Goal: Task Accomplishment & Management: Complete application form

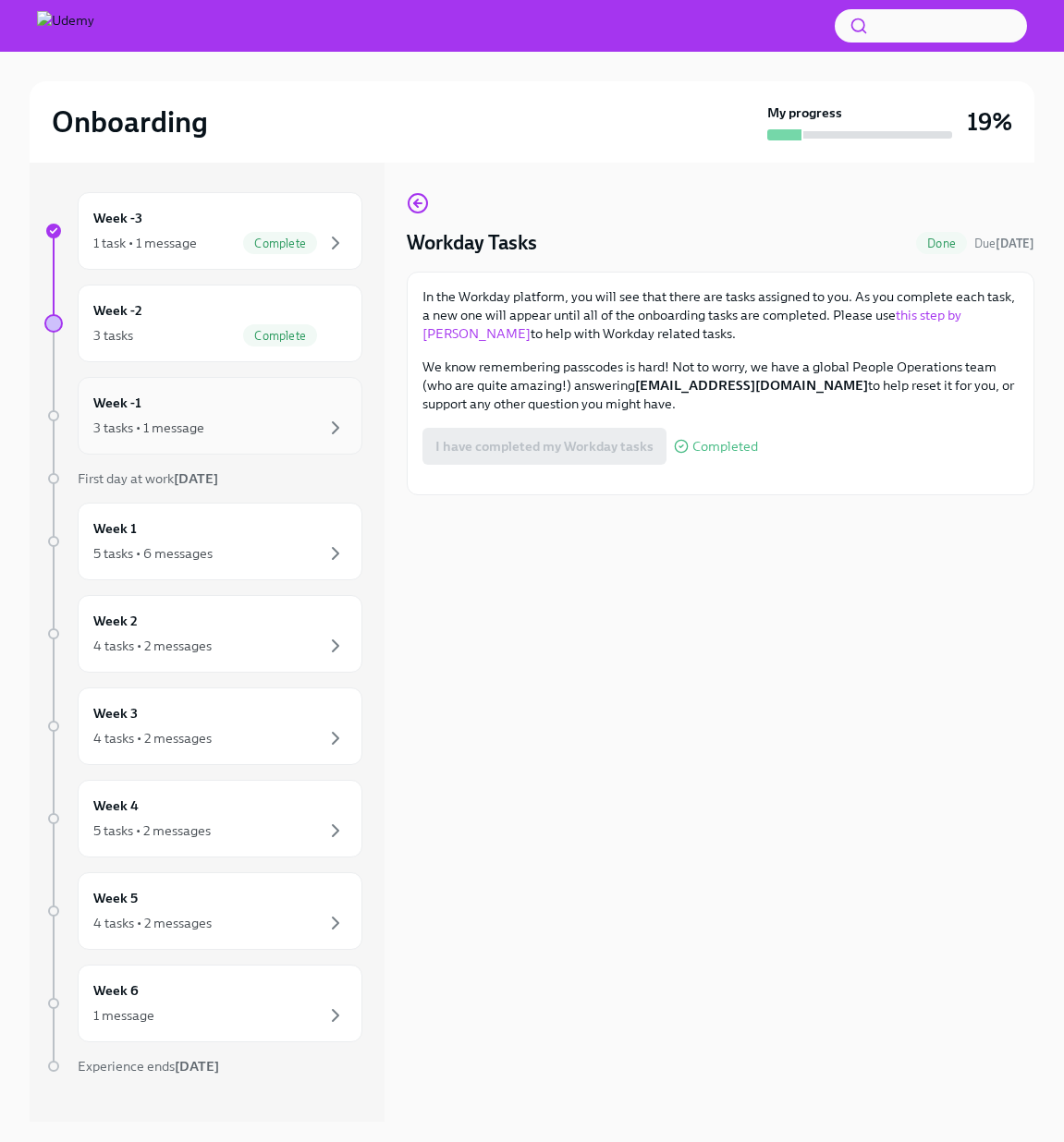
click at [244, 415] on div "Week -1 3 tasks • 1 message" at bounding box center [220, 416] width 253 height 46
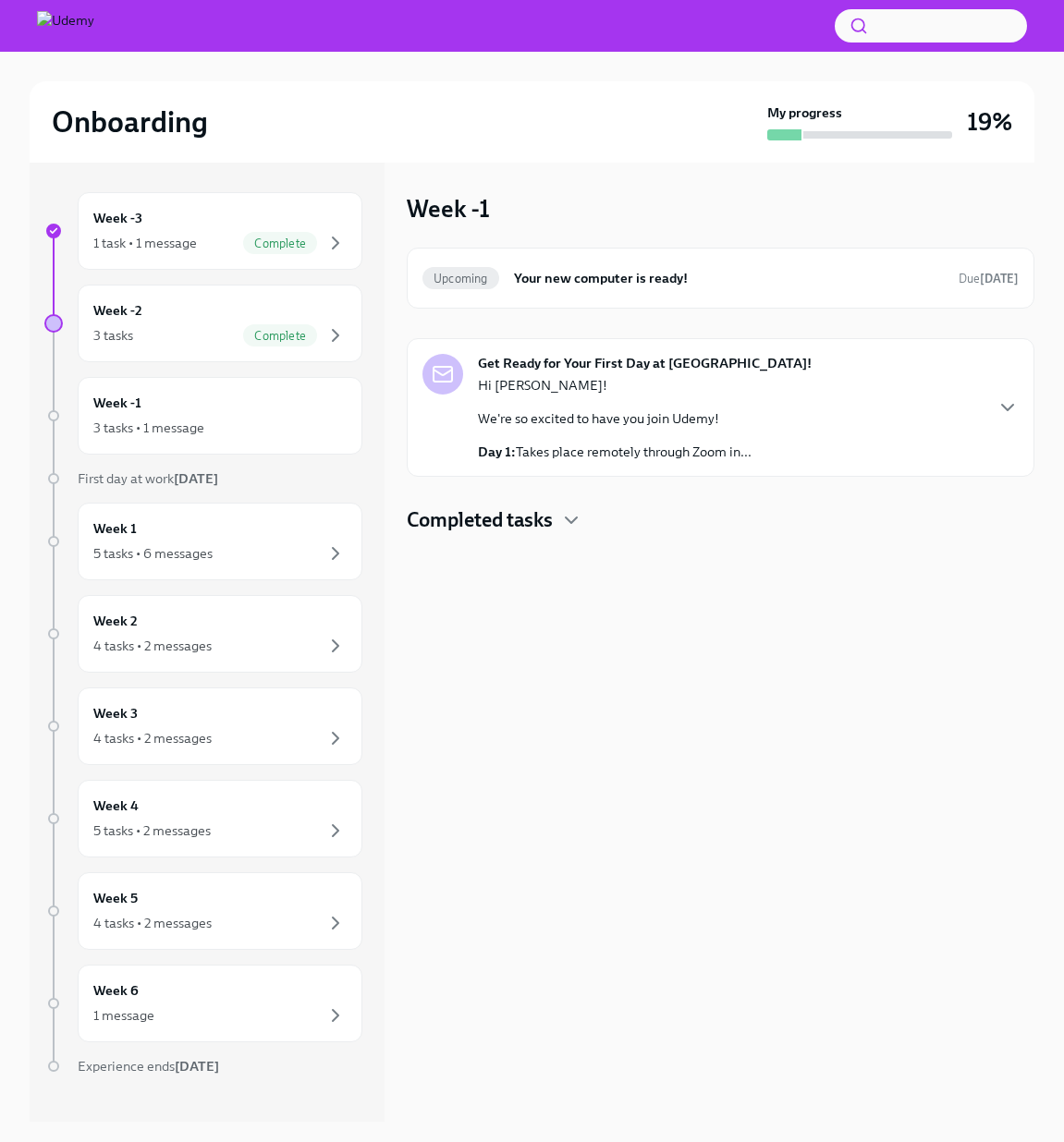
click at [676, 415] on p "We're so excited to have you join Udemy!" at bounding box center [615, 419] width 274 height 19
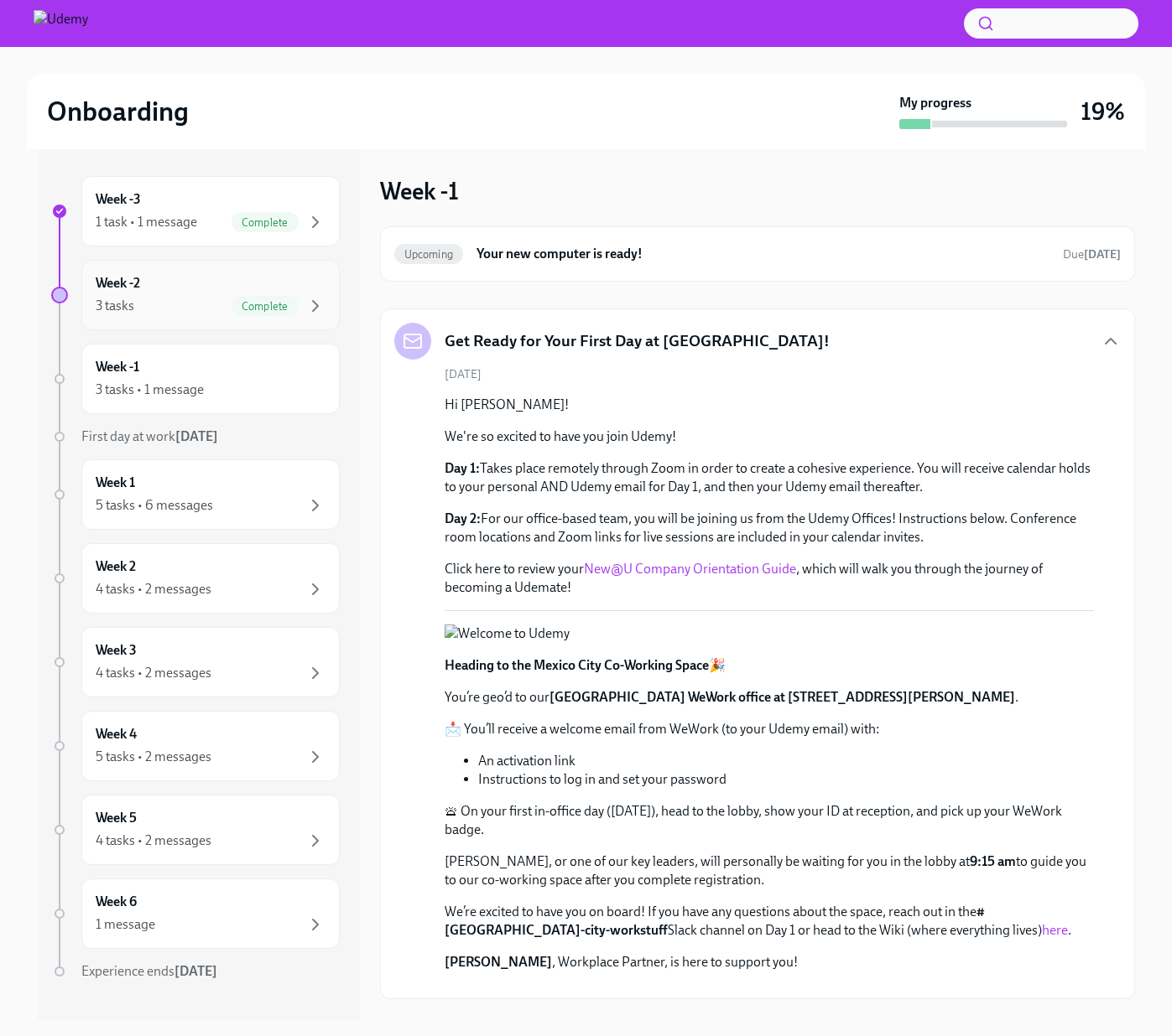
click at [181, 300] on div "3 tasks Complete" at bounding box center [211, 306] width 230 height 20
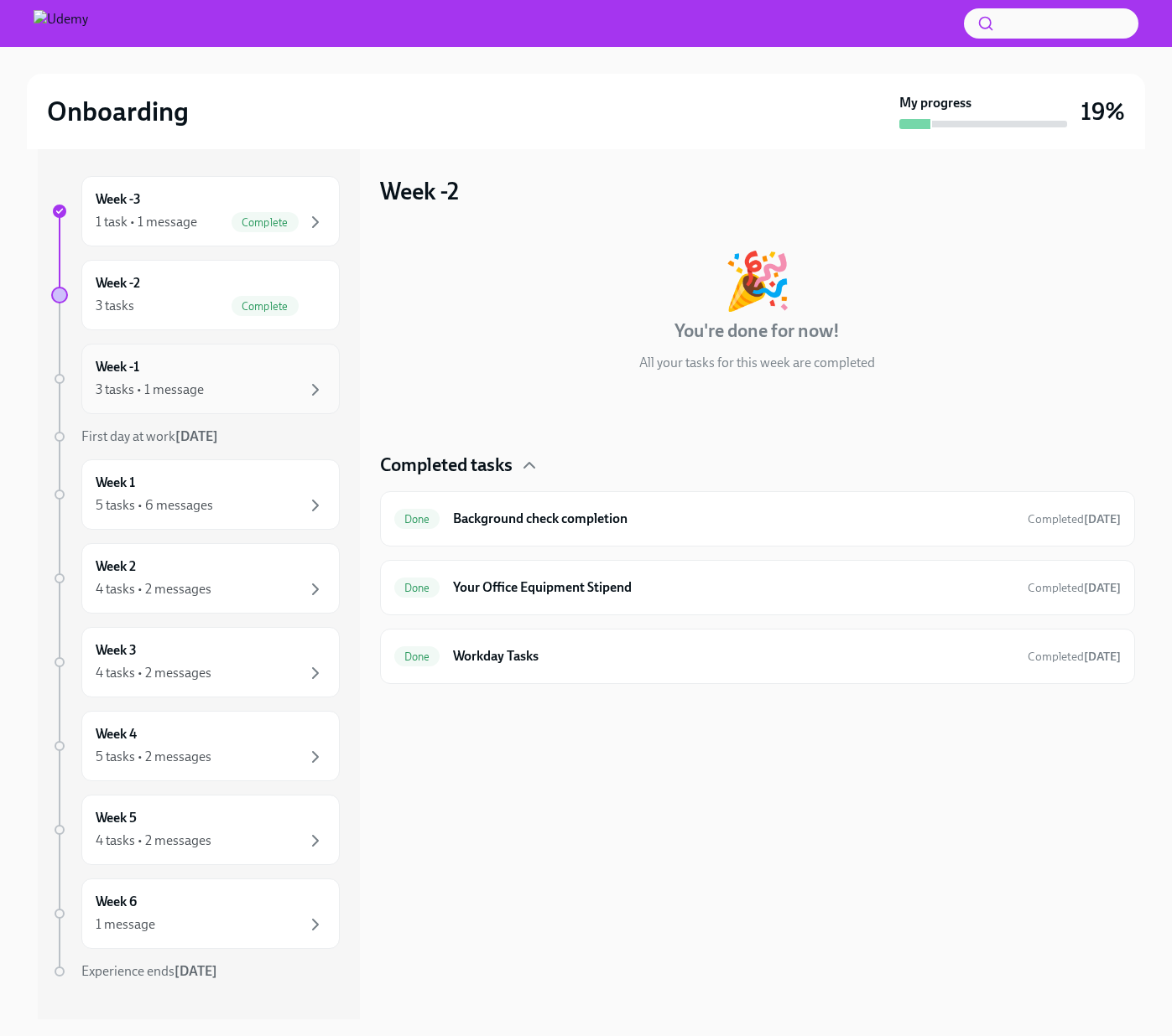
click at [182, 372] on div "Week -1 3 tasks • 1 message" at bounding box center [211, 379] width 230 height 42
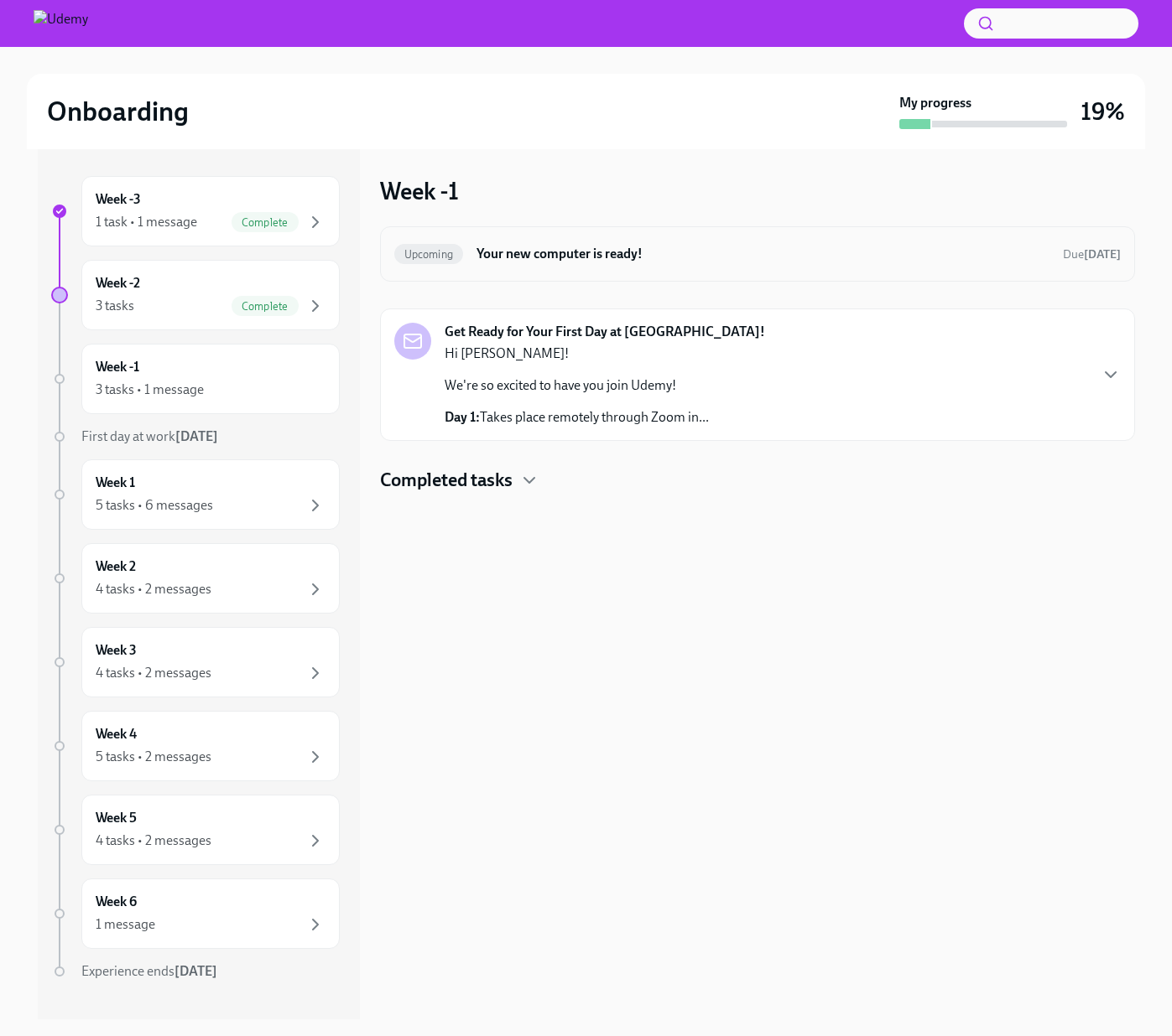
click at [587, 257] on h6 "Your new computer is ready!" at bounding box center [762, 254] width 572 height 18
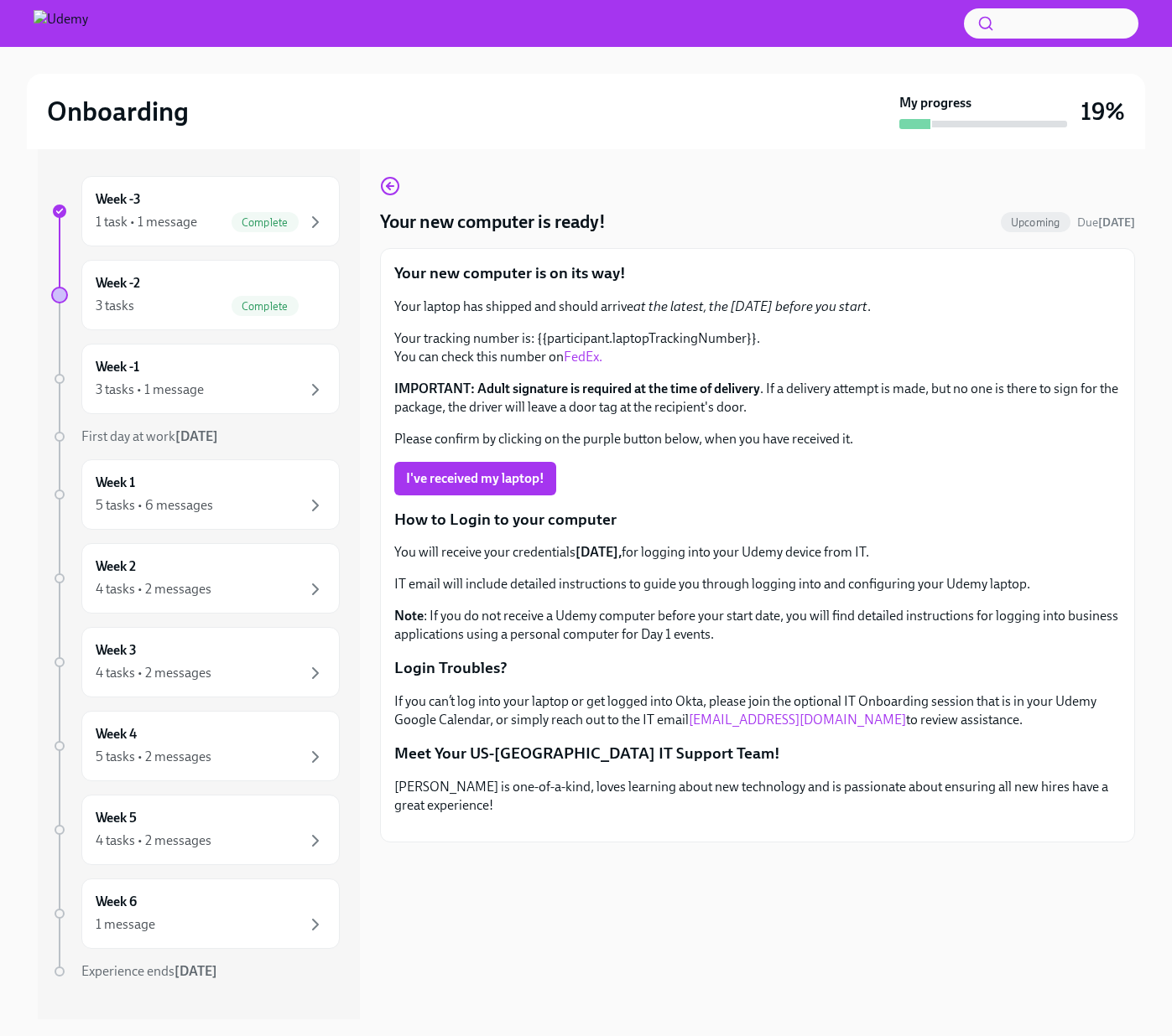
scroll to position [30, 0]
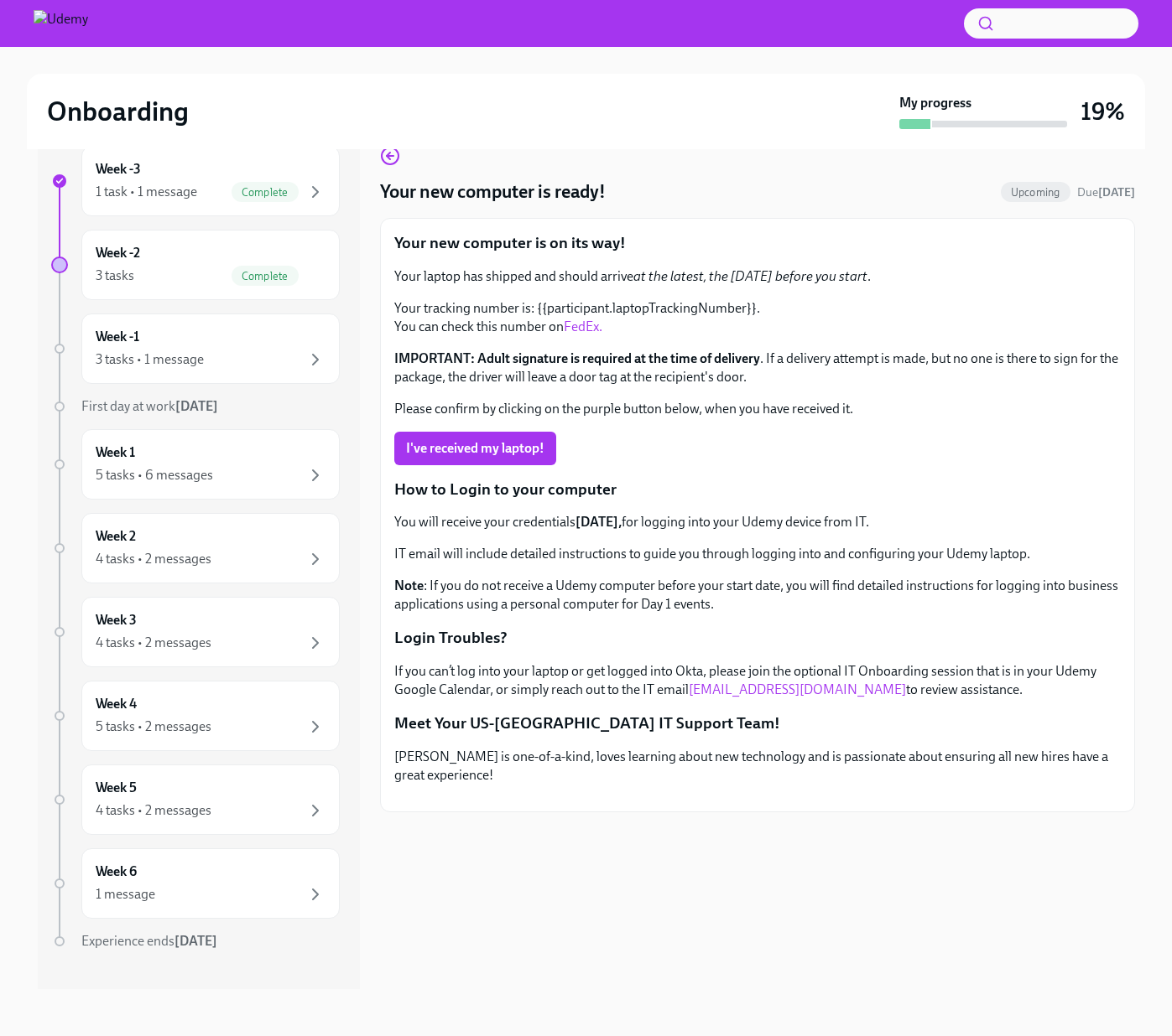
click at [584, 320] on link "FedEx." at bounding box center [582, 326] width 39 height 16
click at [179, 342] on div "Week -1 3 tasks • 1 message" at bounding box center [211, 349] width 230 height 42
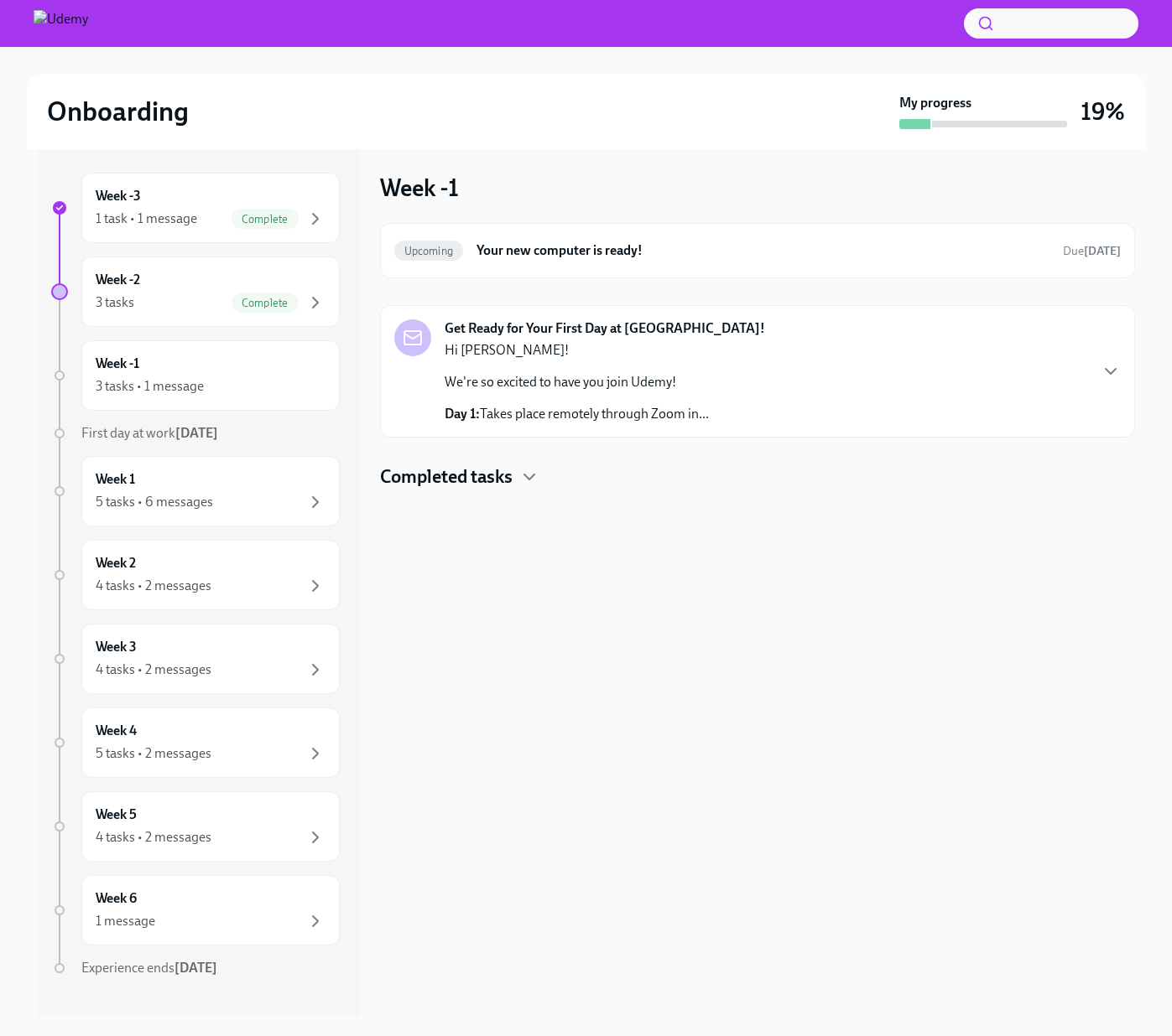
click at [712, 371] on div "Get Ready for Your First Day at [GEOGRAPHIC_DATA]! Hi [PERSON_NAME]! We're so e…" at bounding box center [757, 371] width 726 height 104
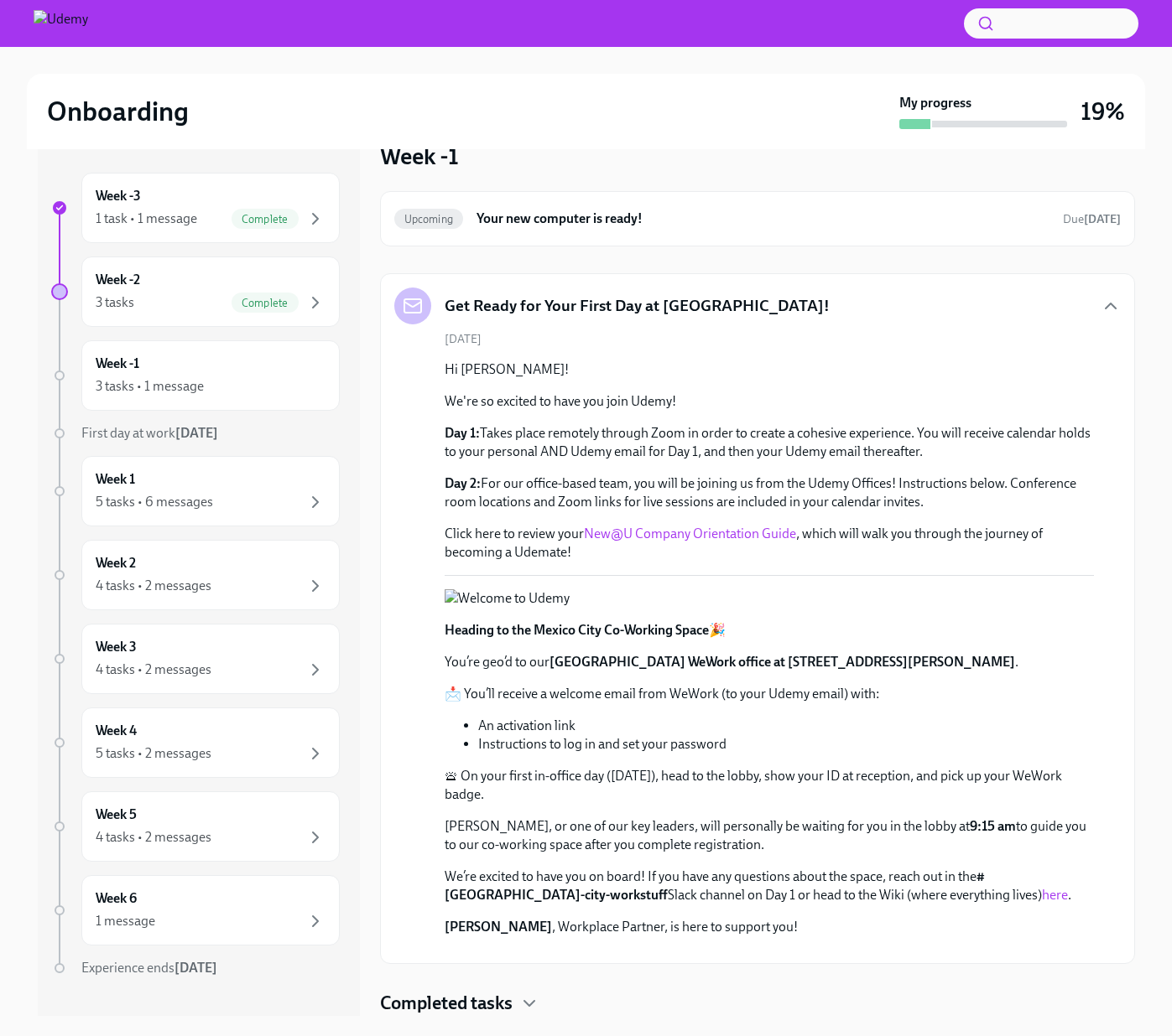
scroll to position [449, 0]
click at [218, 493] on div "5 tasks • 6 messages" at bounding box center [211, 502] width 230 height 20
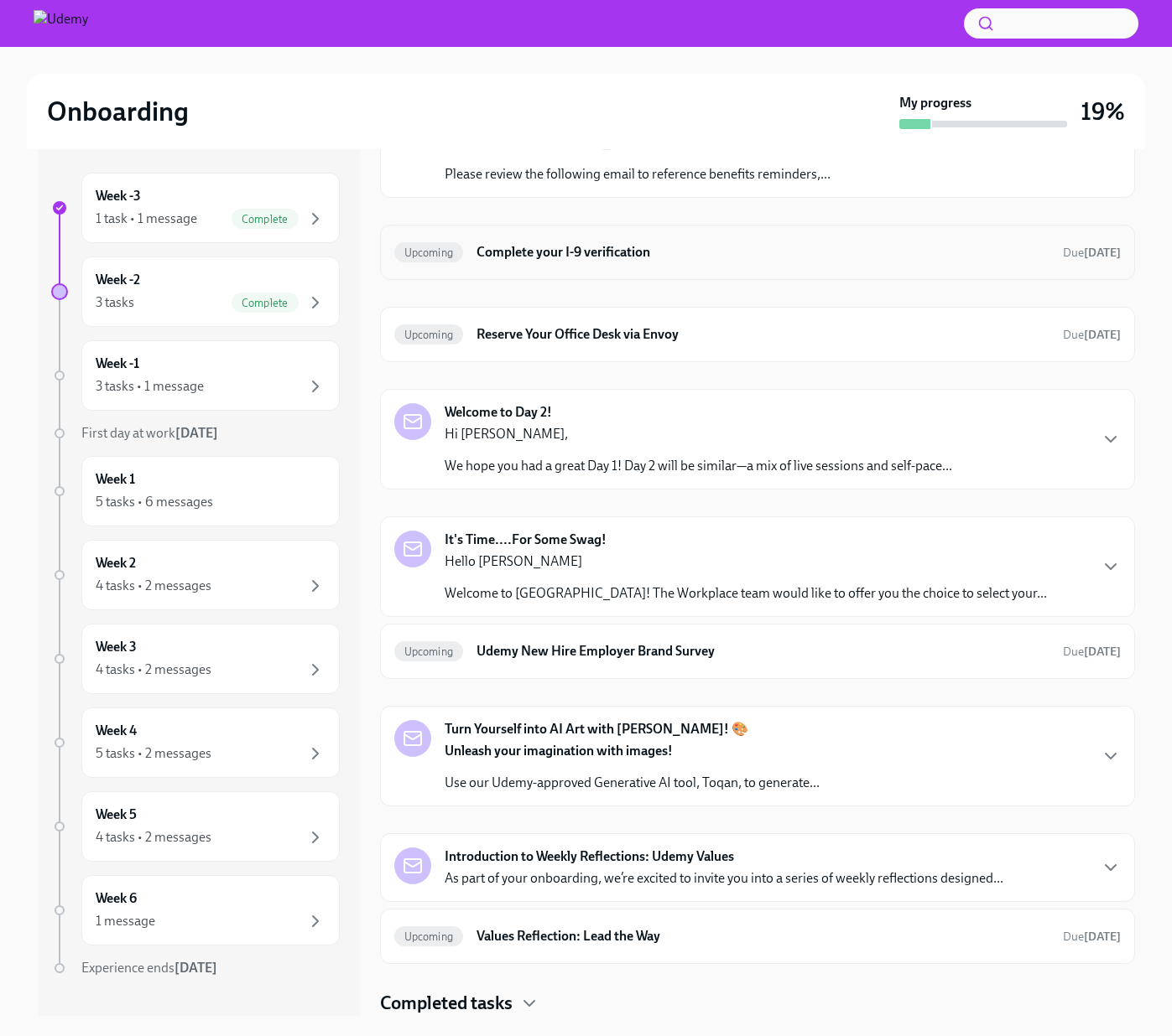
click at [577, 254] on h6 "Complete your I-9 verification" at bounding box center [762, 252] width 572 height 18
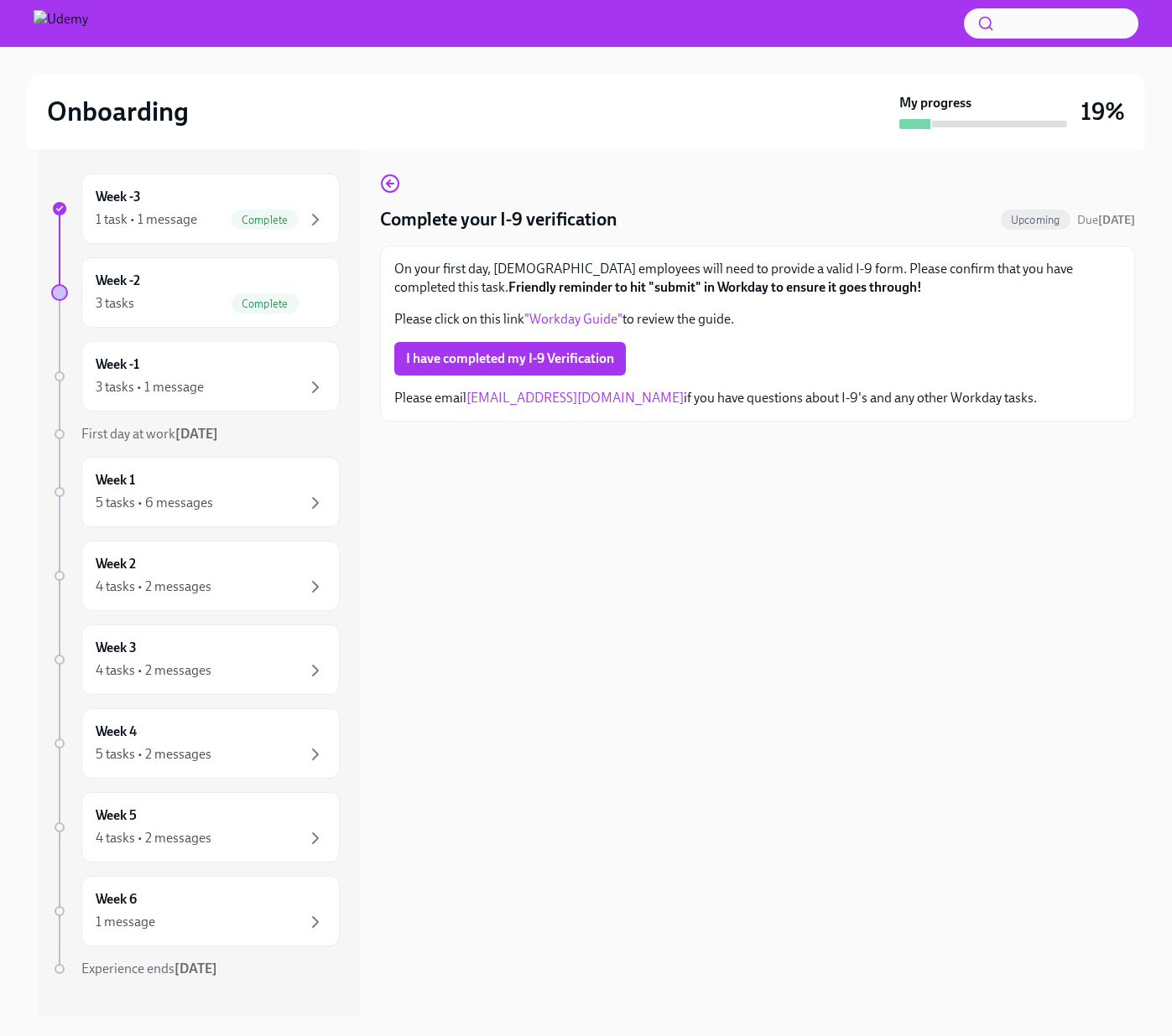
scroll to position [2, 0]
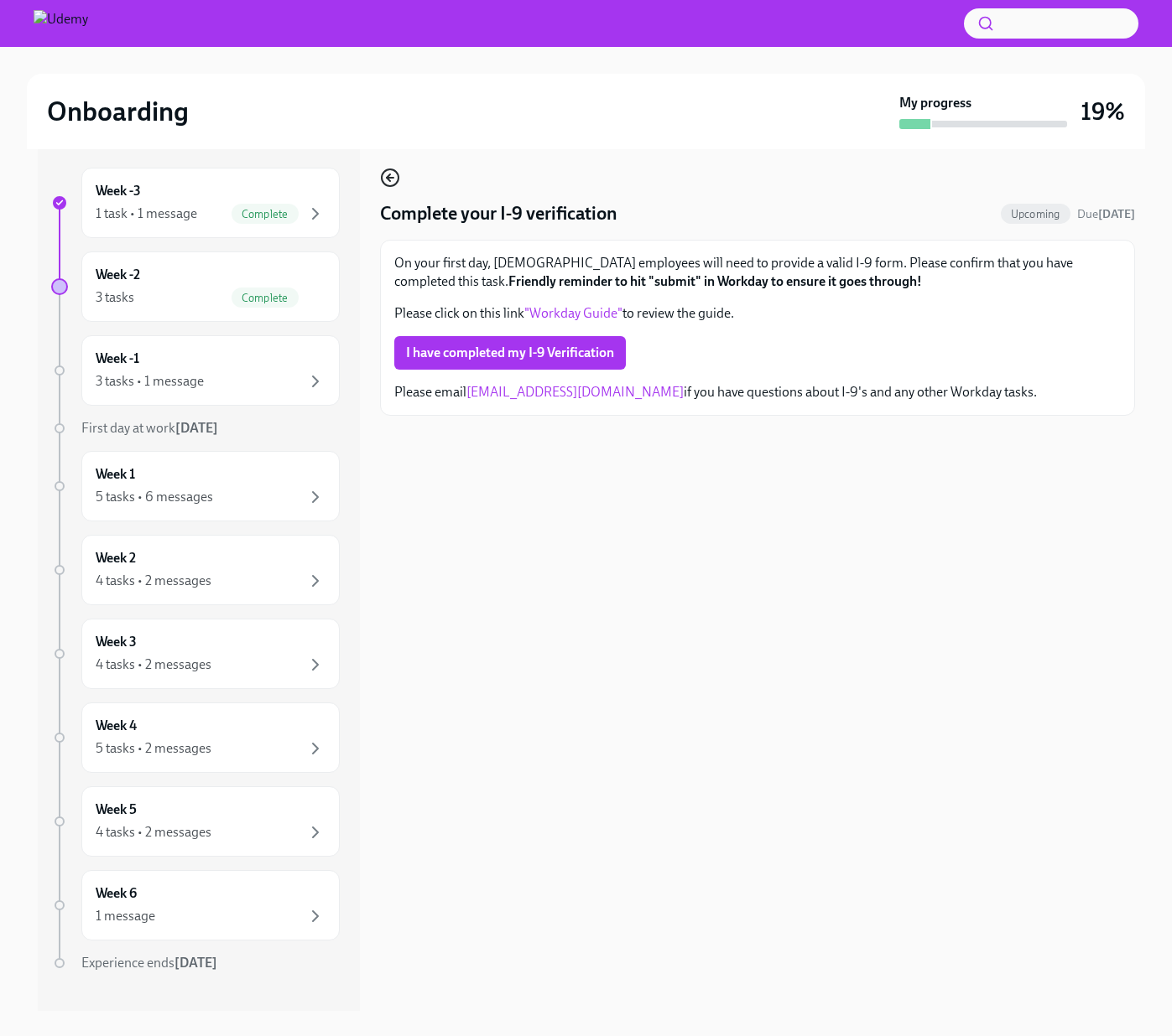
click at [394, 185] on circle "button" at bounding box center [390, 177] width 17 height 17
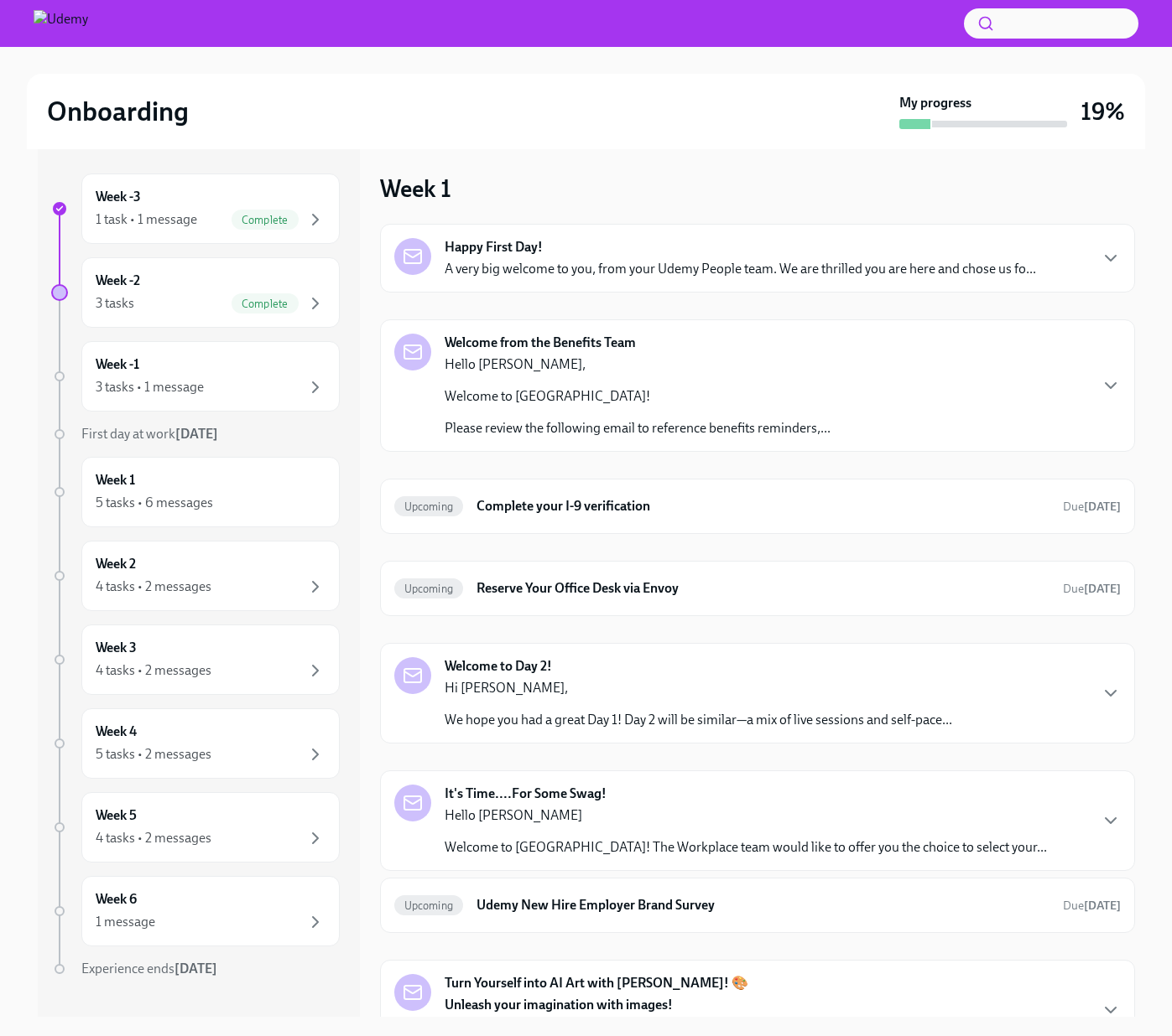
click at [520, 250] on strong "Happy First Day!" at bounding box center [494, 247] width 99 height 18
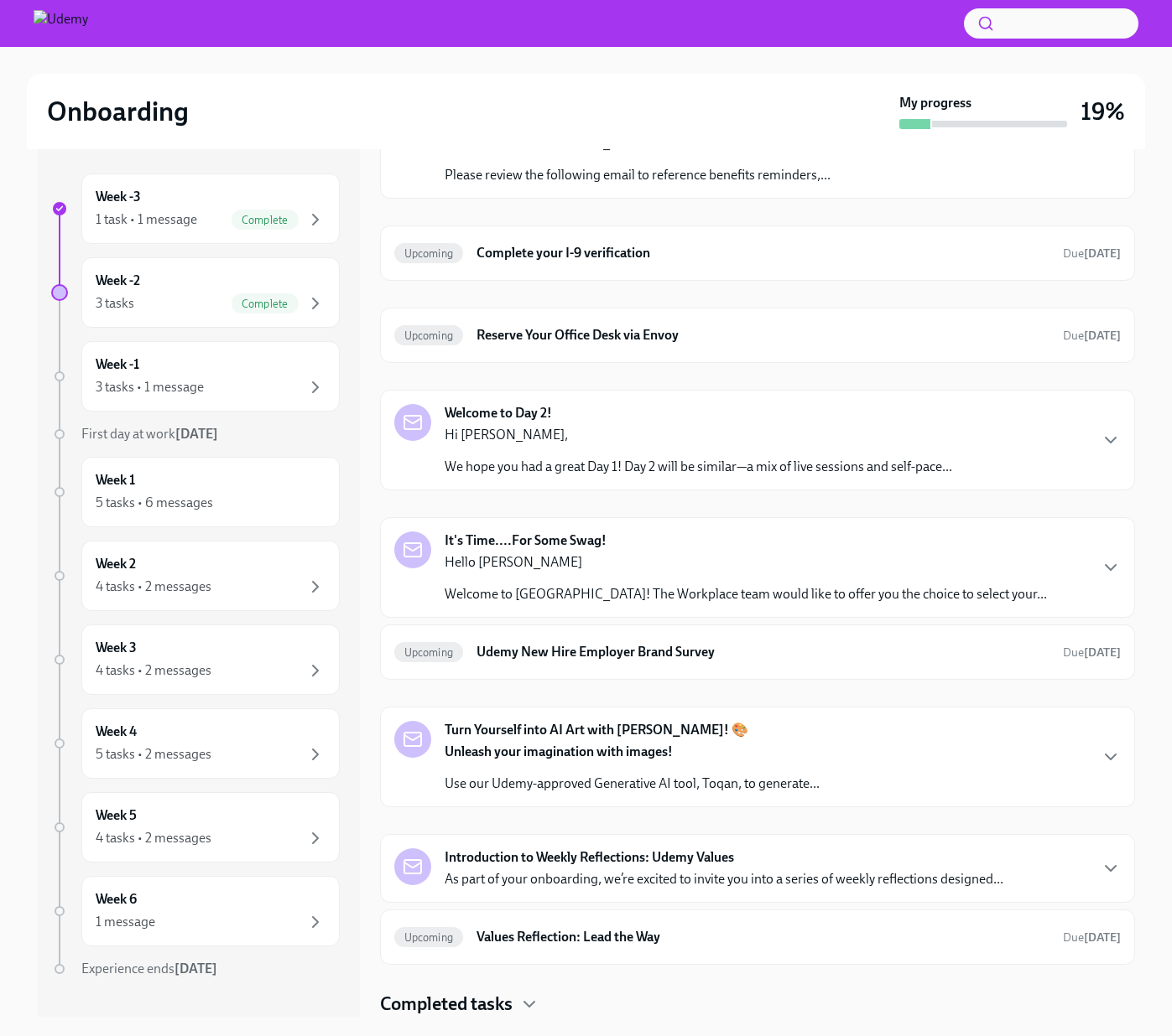
scroll to position [815, 0]
click at [528, 121] on p "Hello [PERSON_NAME]," at bounding box center [638, 111] width 386 height 18
click at [576, 262] on h6 "Complete your I-9 verification" at bounding box center [762, 253] width 572 height 18
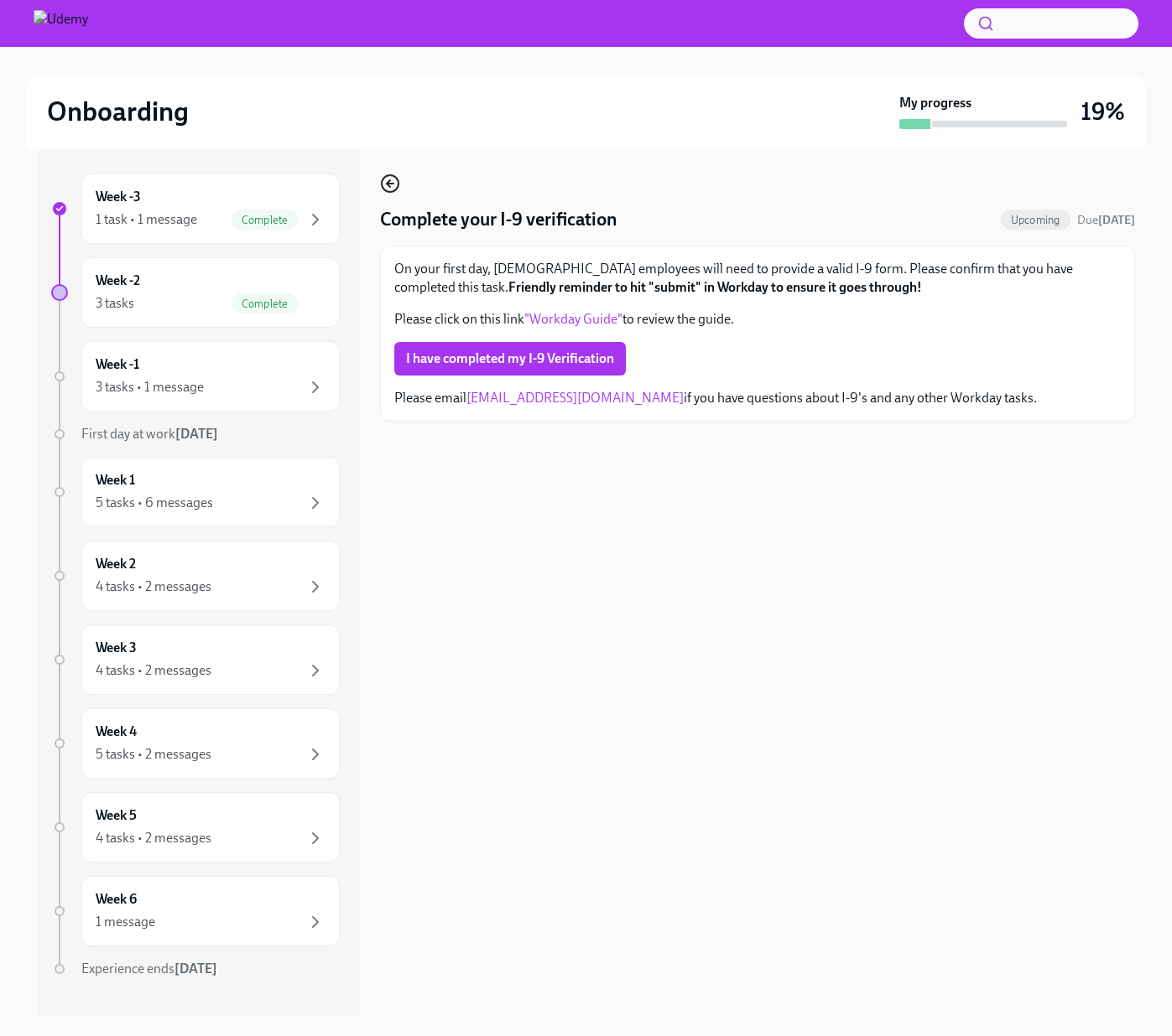
click at [398, 184] on circle "button" at bounding box center [390, 184] width 17 height 17
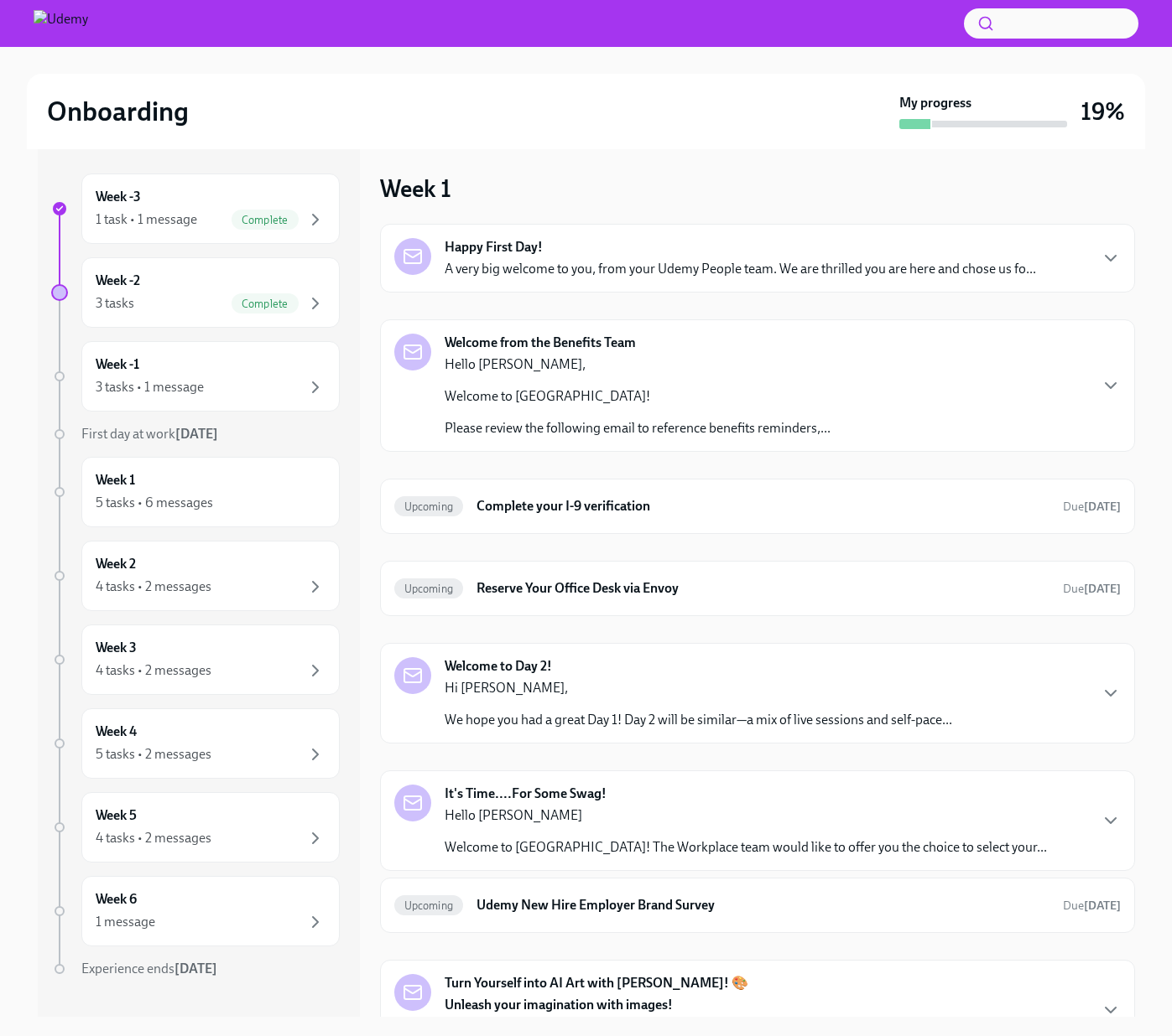
click at [536, 353] on div "Welcome from the Benefits Team Hello [PERSON_NAME], Welcome to Udemy! Please re…" at bounding box center [638, 385] width 386 height 104
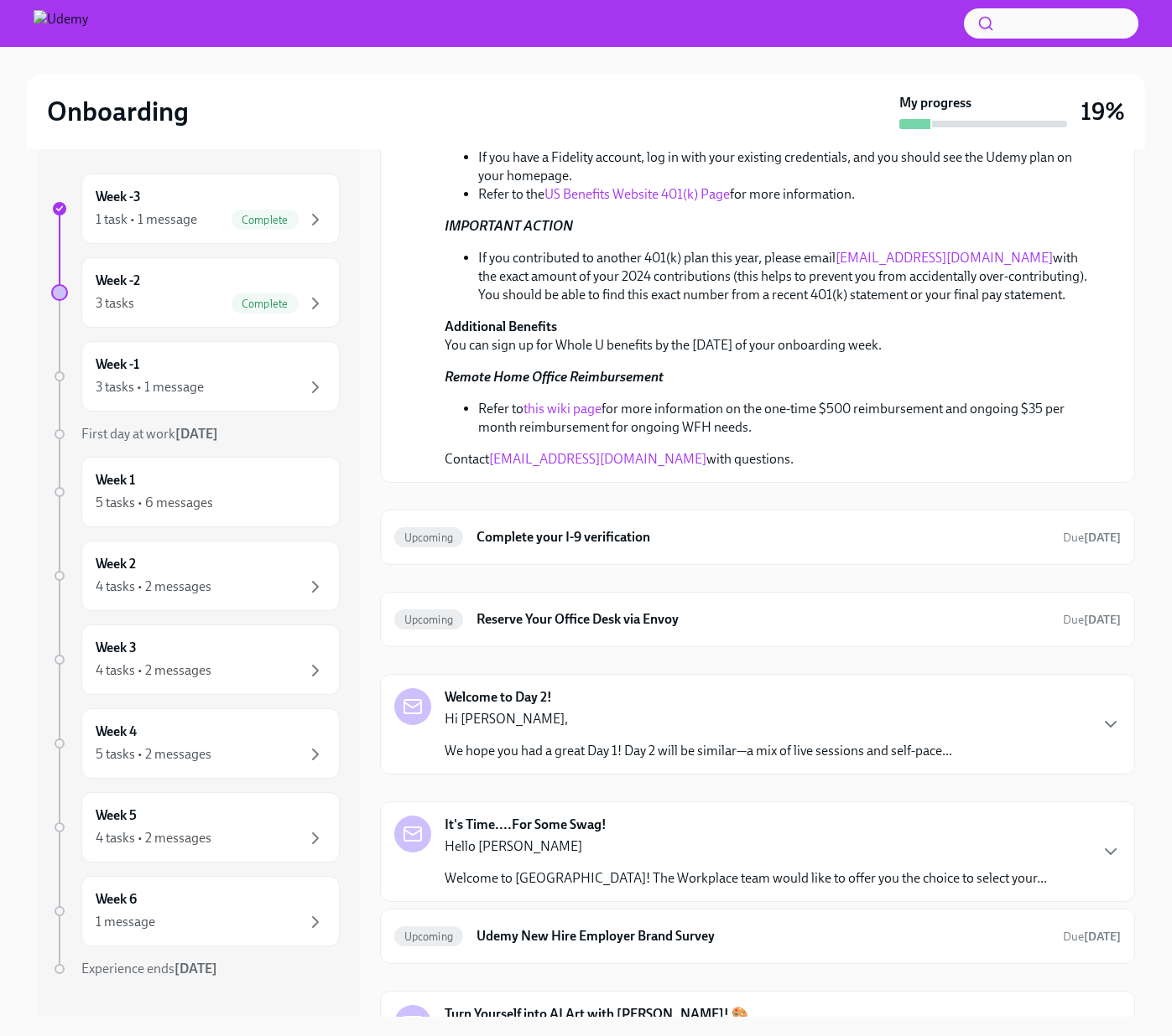
scroll to position [1041, 0]
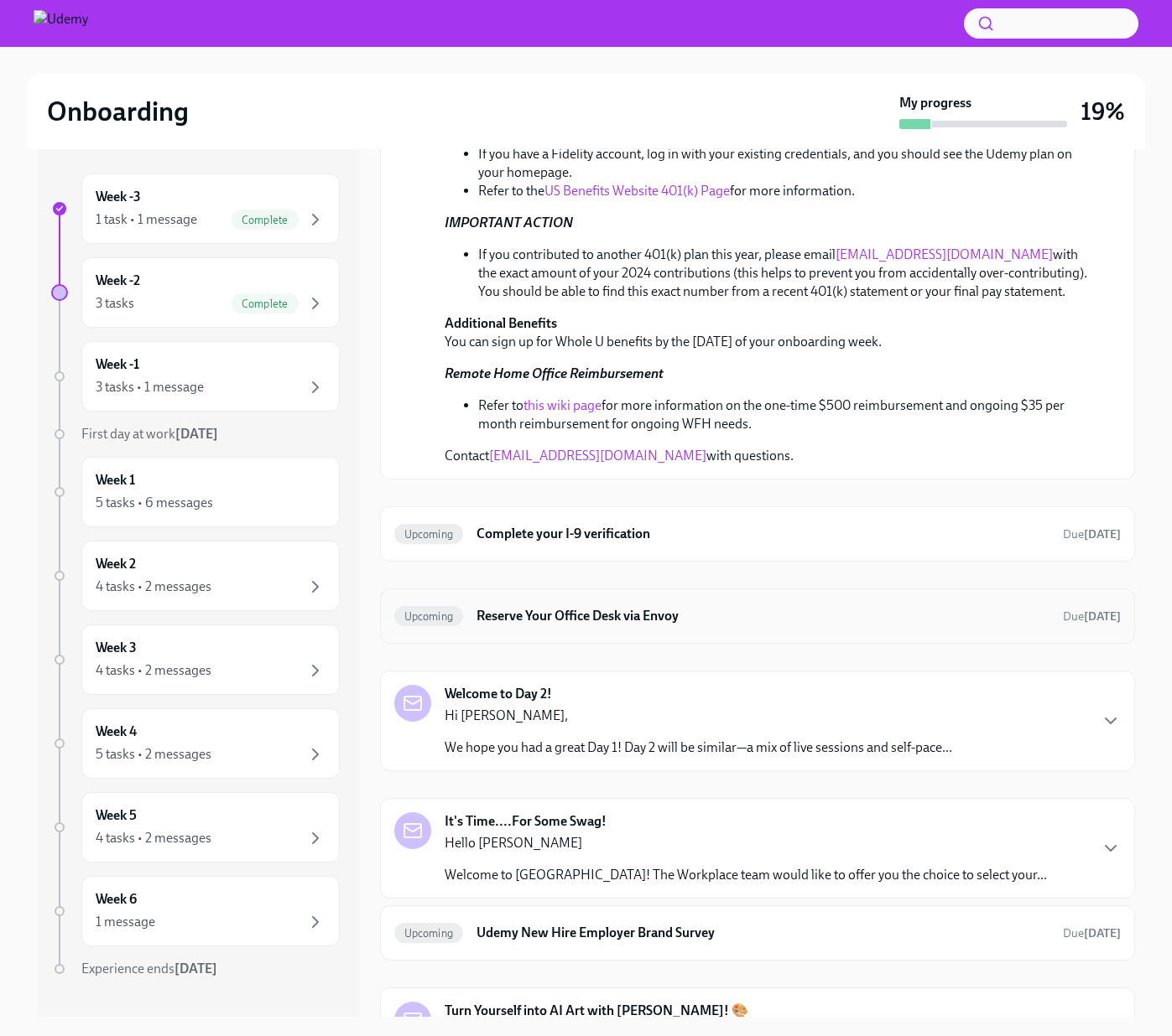
click at [804, 607] on h6 "Reserve Your Office Desk via Envoy" at bounding box center [762, 617] width 572 height 18
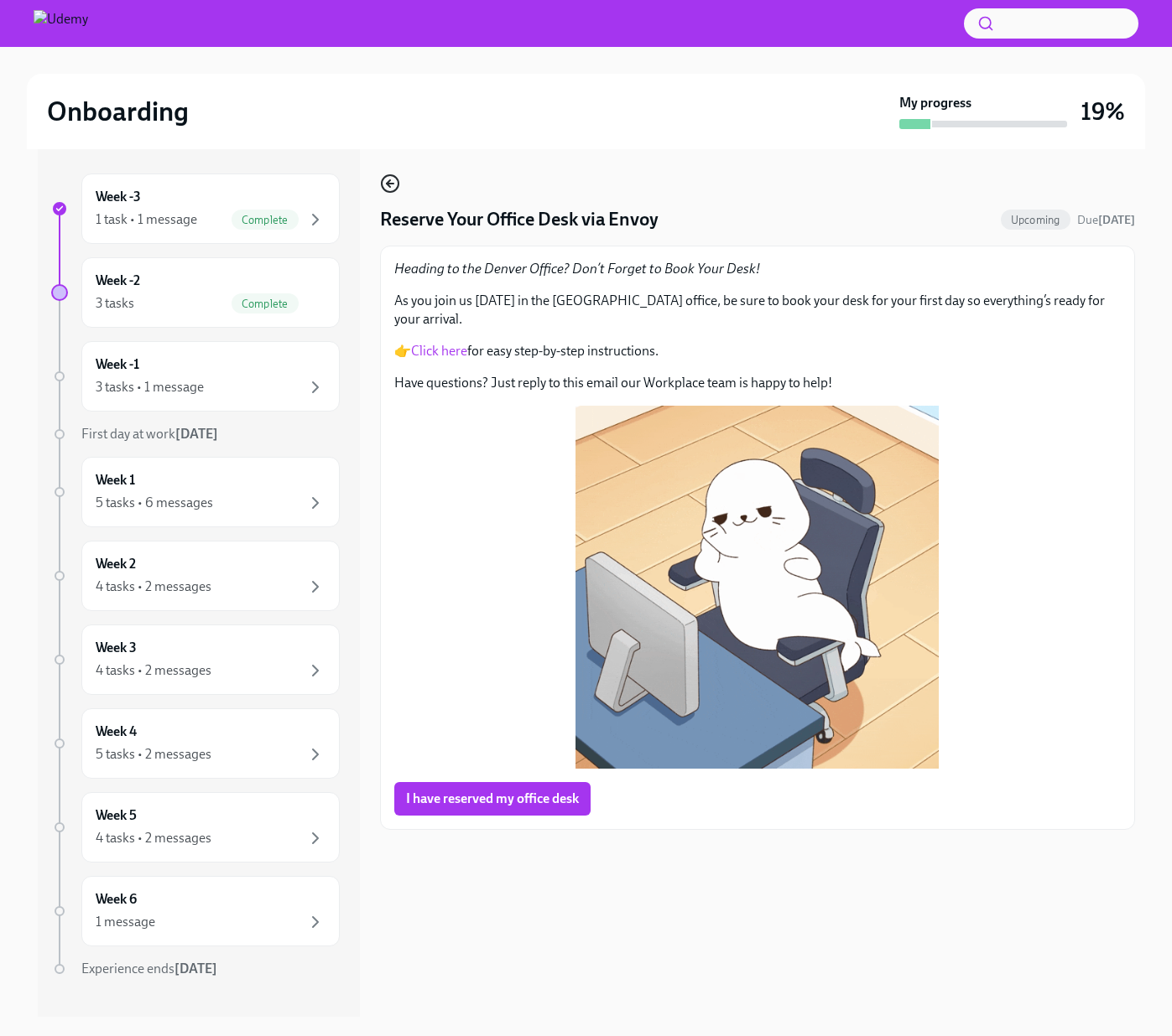
click at [394, 184] on icon "button" at bounding box center [390, 184] width 20 height 20
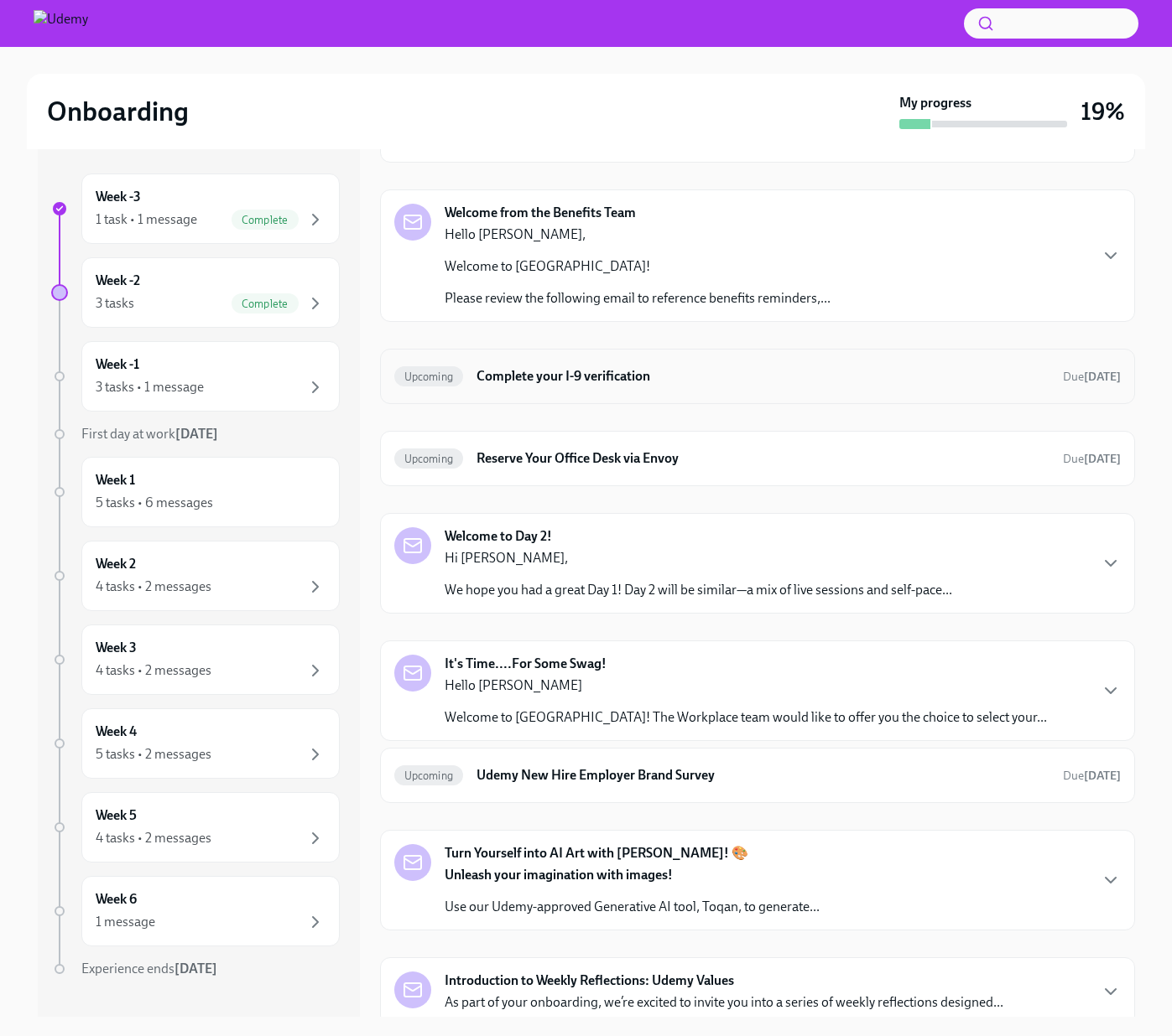
scroll to position [111, 0]
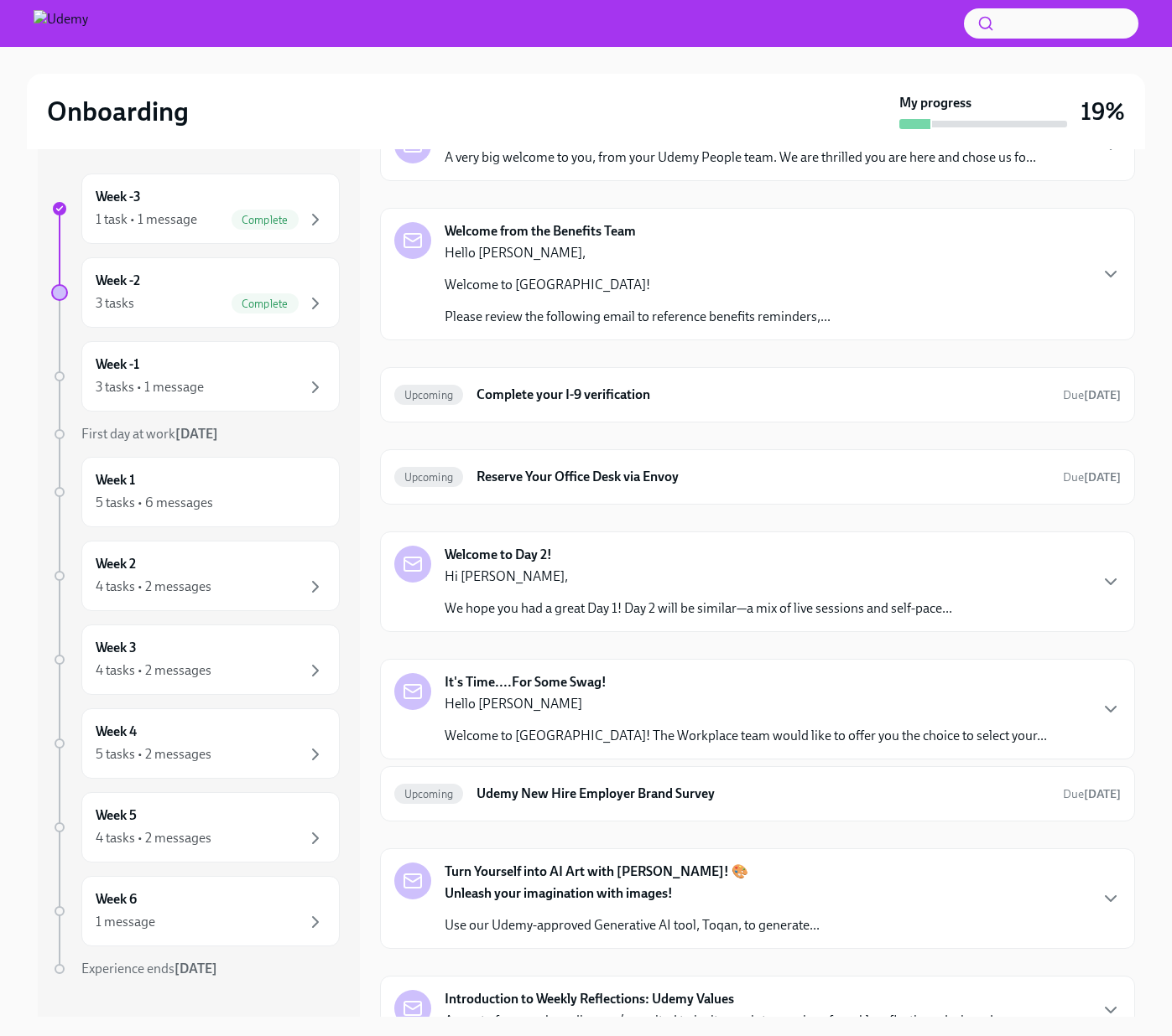
click at [513, 566] on div "Welcome to Day 2! Hi [PERSON_NAME], We hope you had a great Day 1! Day 2 will b…" at bounding box center [698, 582] width 507 height 72
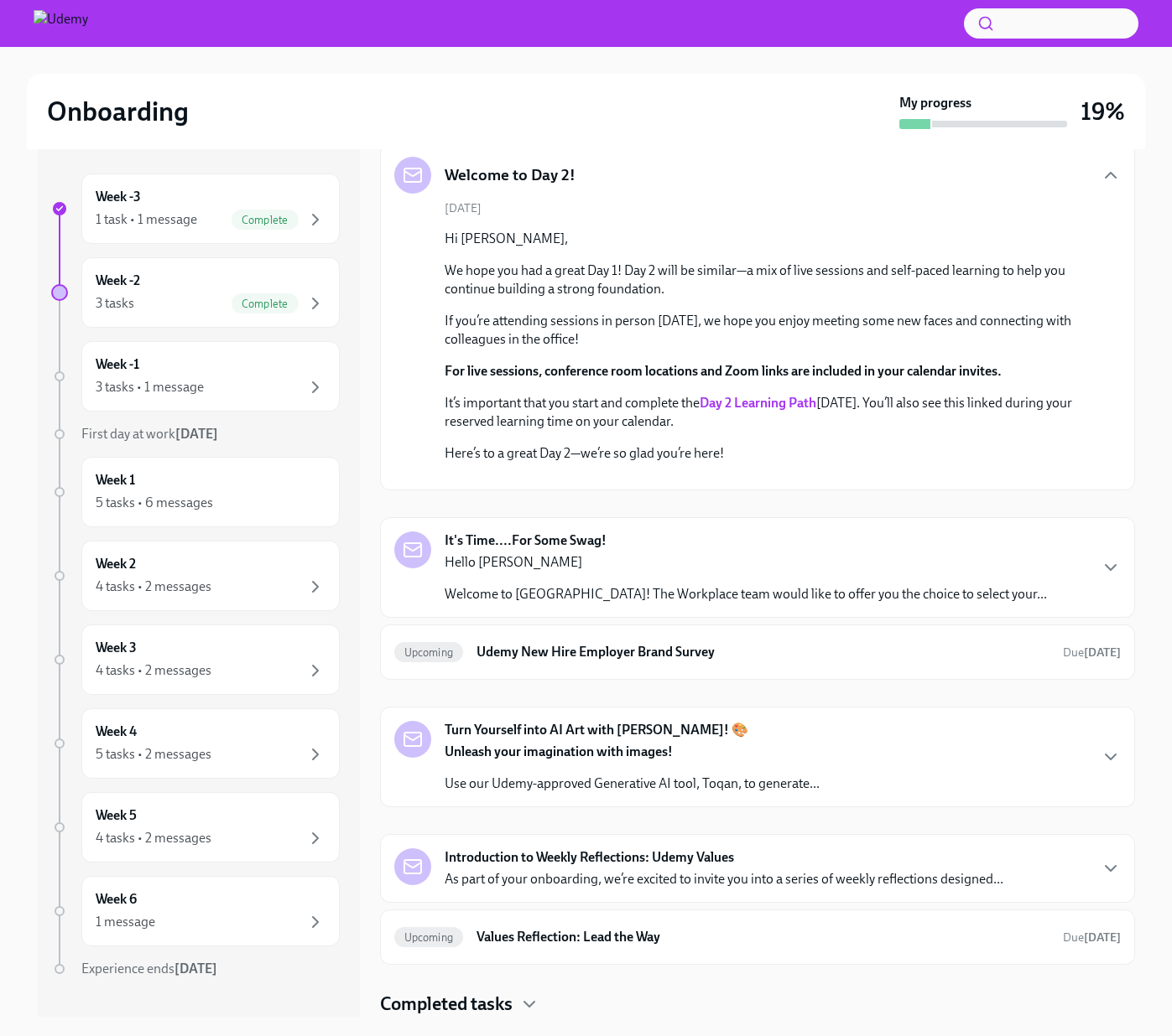
scroll to position [774, 0]
click at [627, 560] on p "Hello [PERSON_NAME]" at bounding box center [746, 562] width 602 height 18
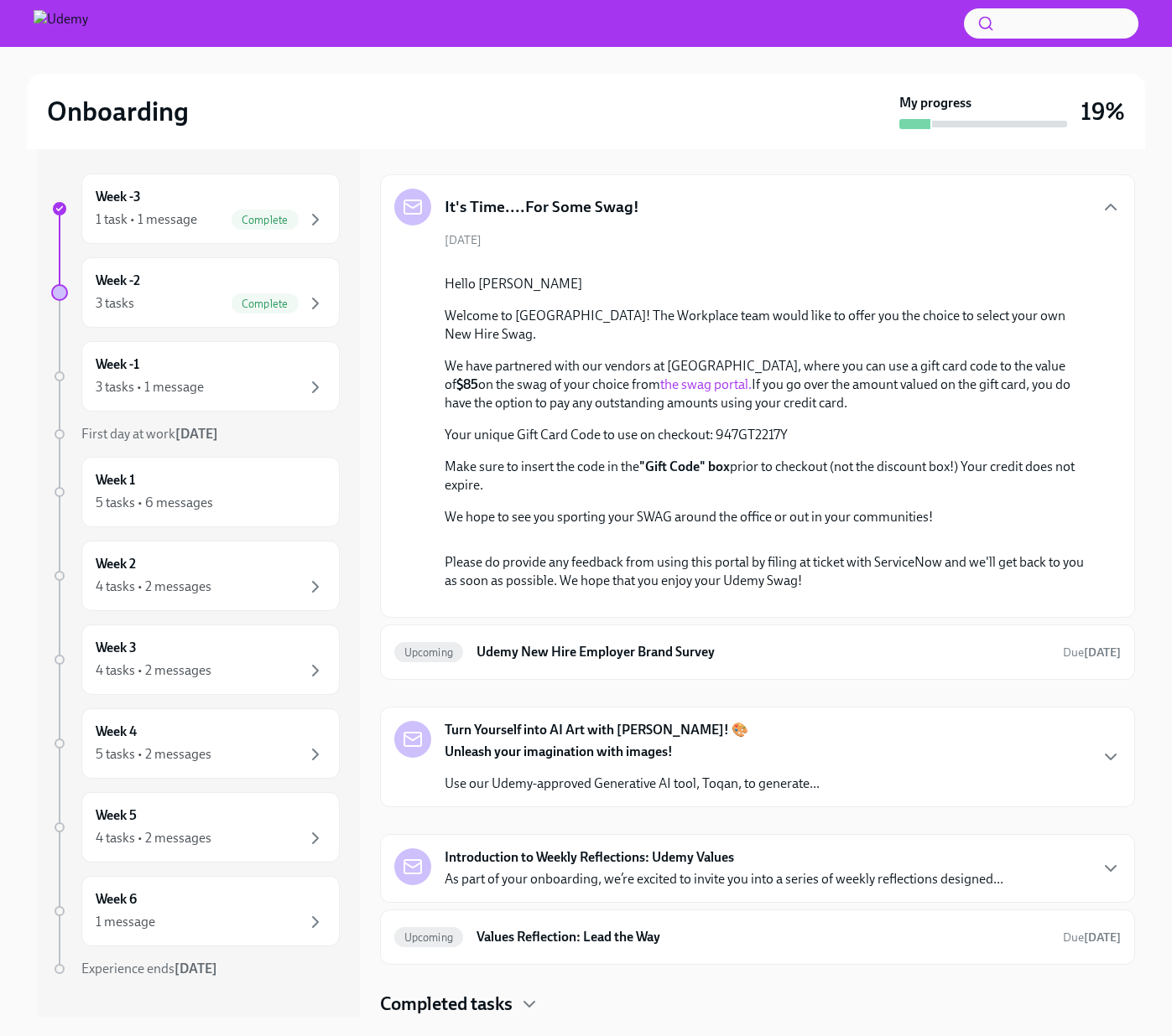
scroll to position [1118, 0]
click at [660, 392] on link "the swag portal." at bounding box center [705, 384] width 91 height 16
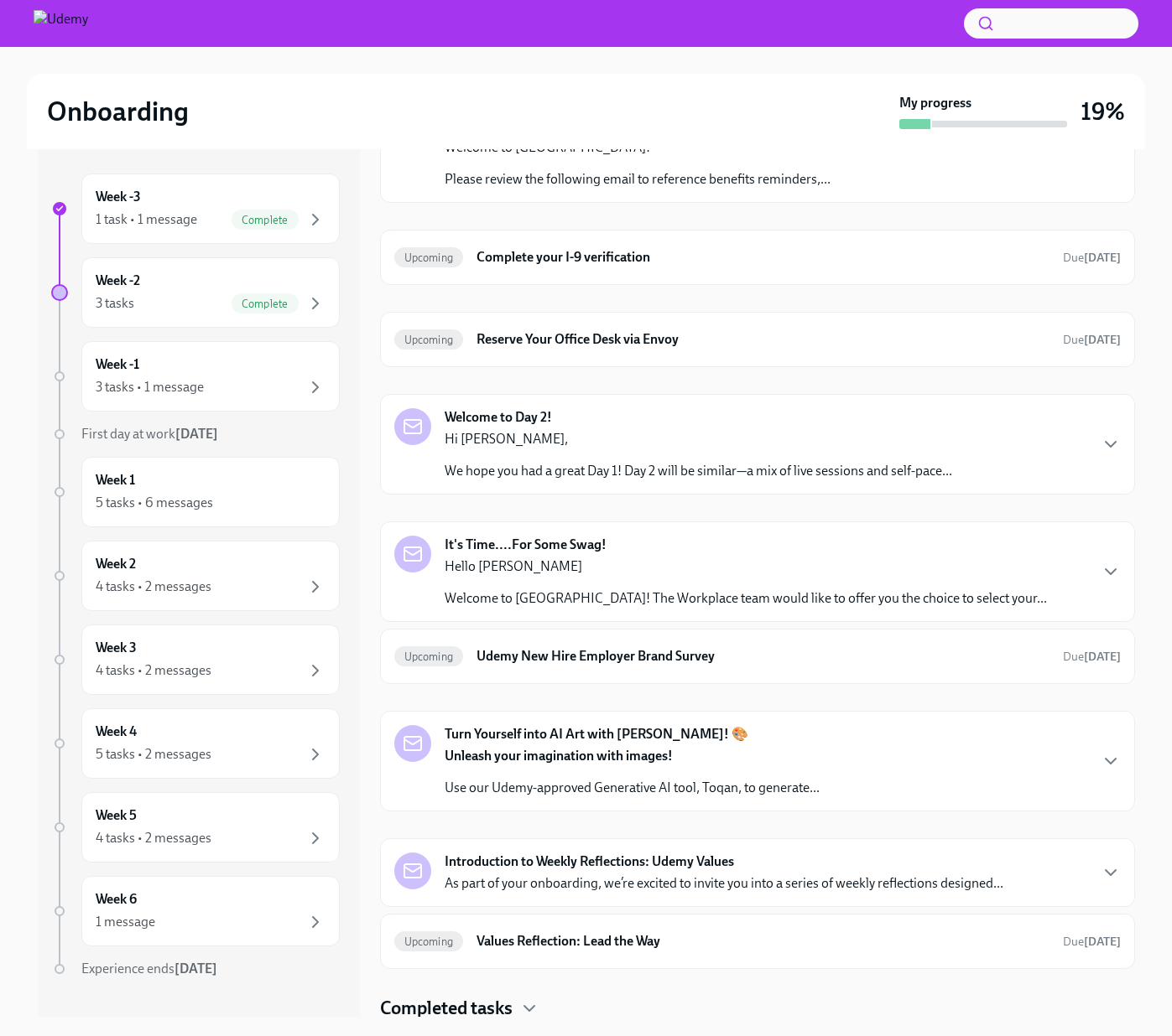
scroll to position [253, 0]
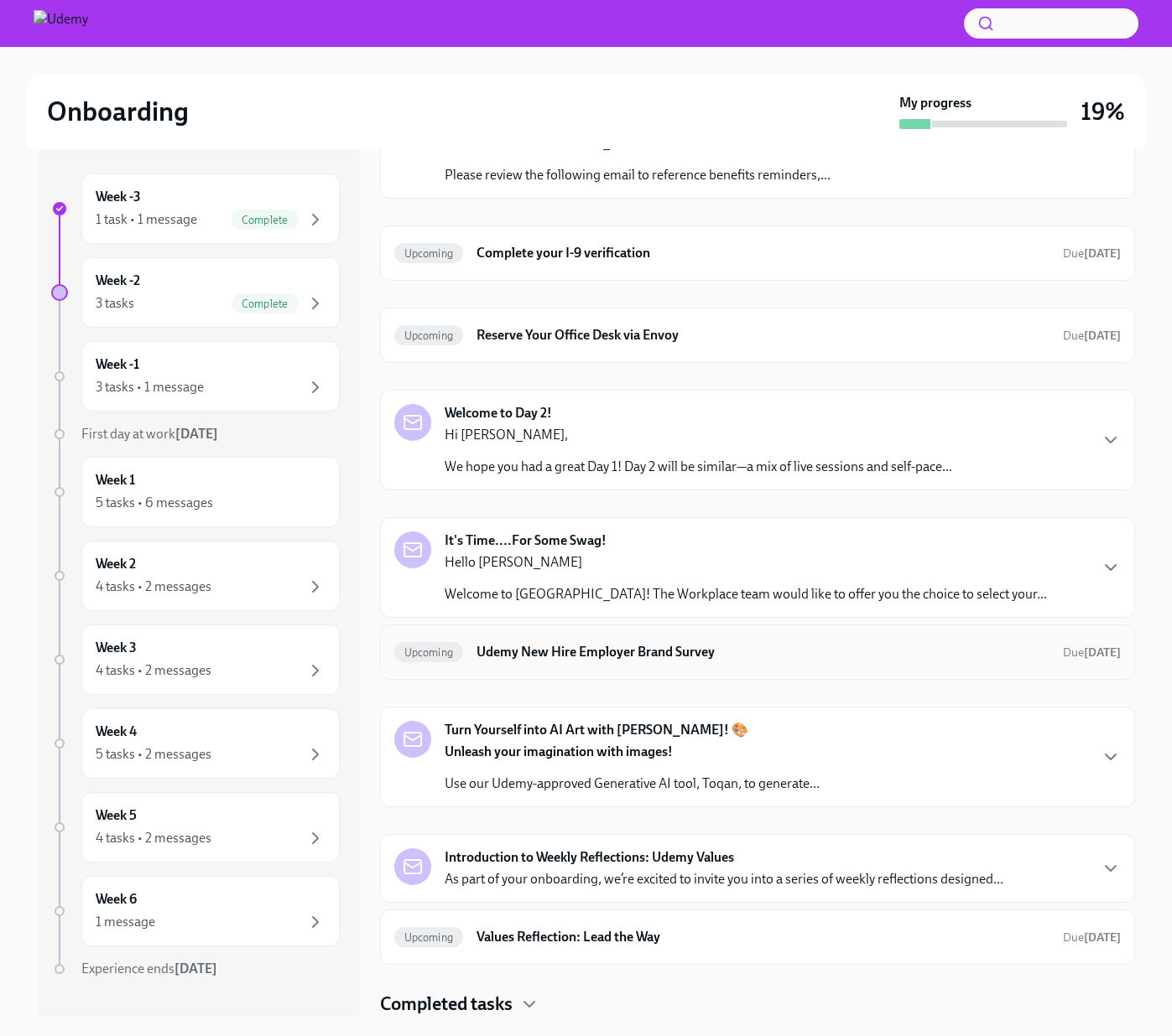
click at [596, 657] on h6 "Udemy New Hire Employer Brand Survey" at bounding box center [762, 652] width 572 height 18
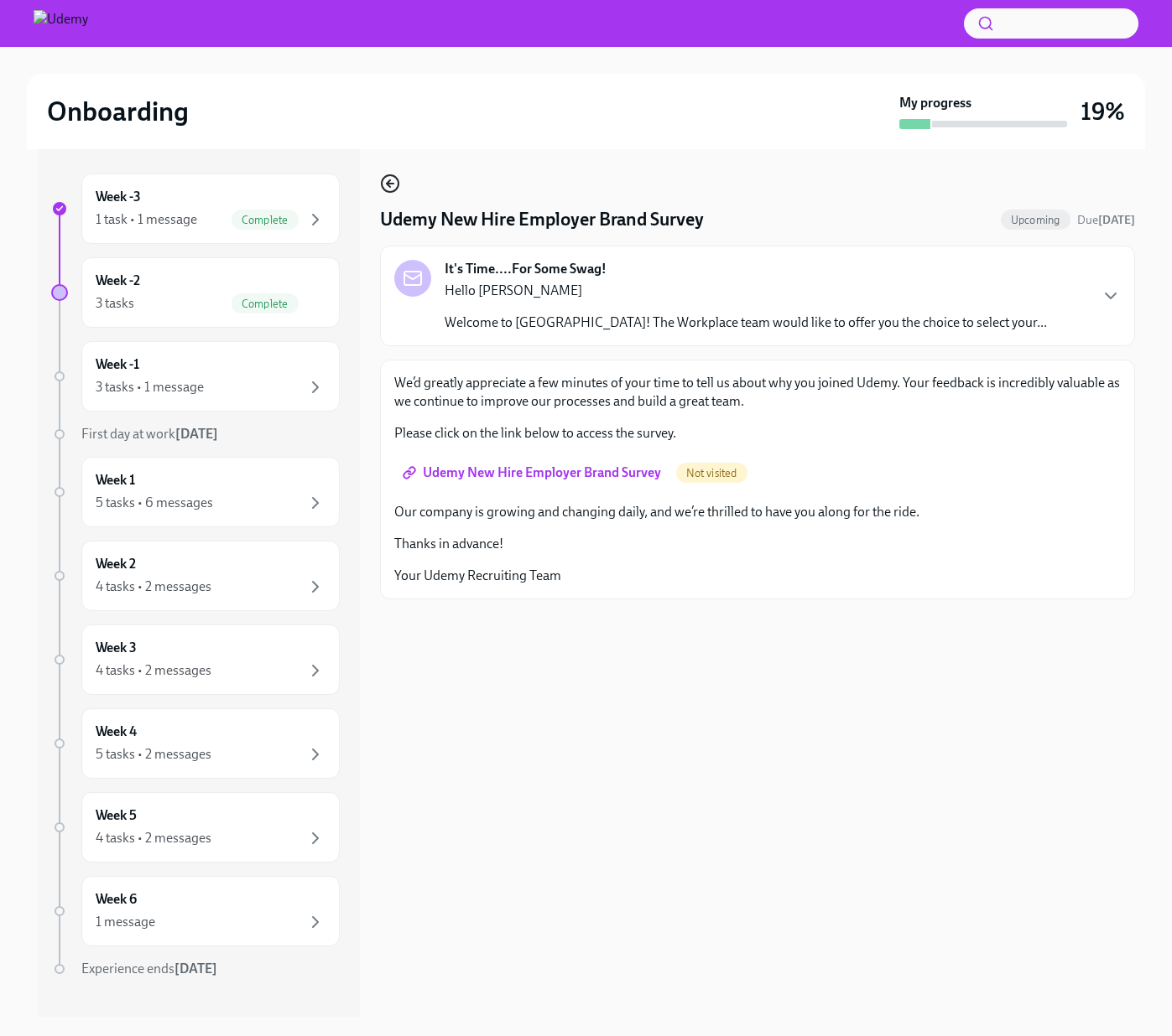
click at [396, 187] on icon "button" at bounding box center [390, 184] width 20 height 20
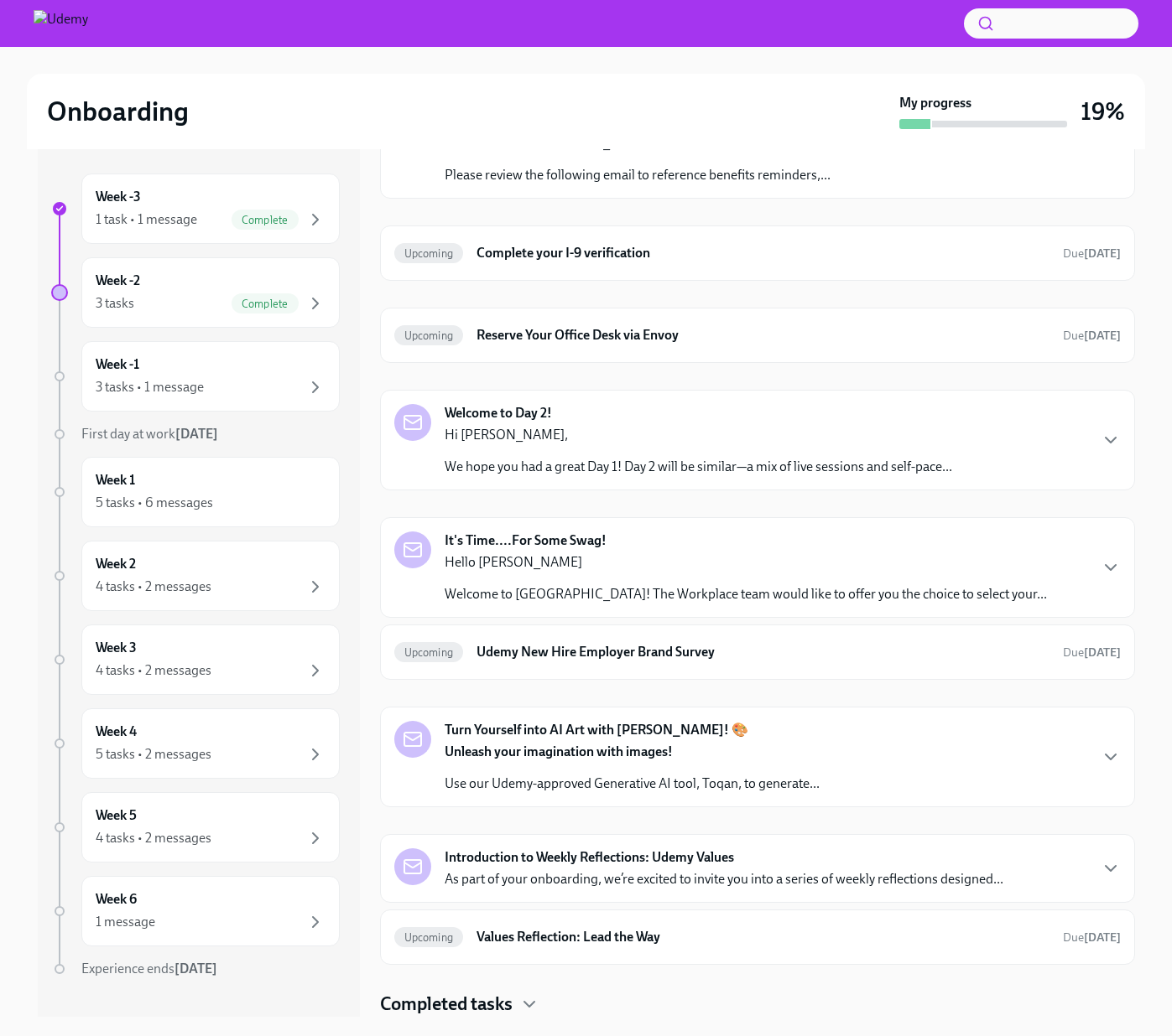
scroll to position [4, 0]
click at [577, 738] on strong "Turn Yourself into AI Art with [PERSON_NAME]! 🎨" at bounding box center [597, 730] width 304 height 18
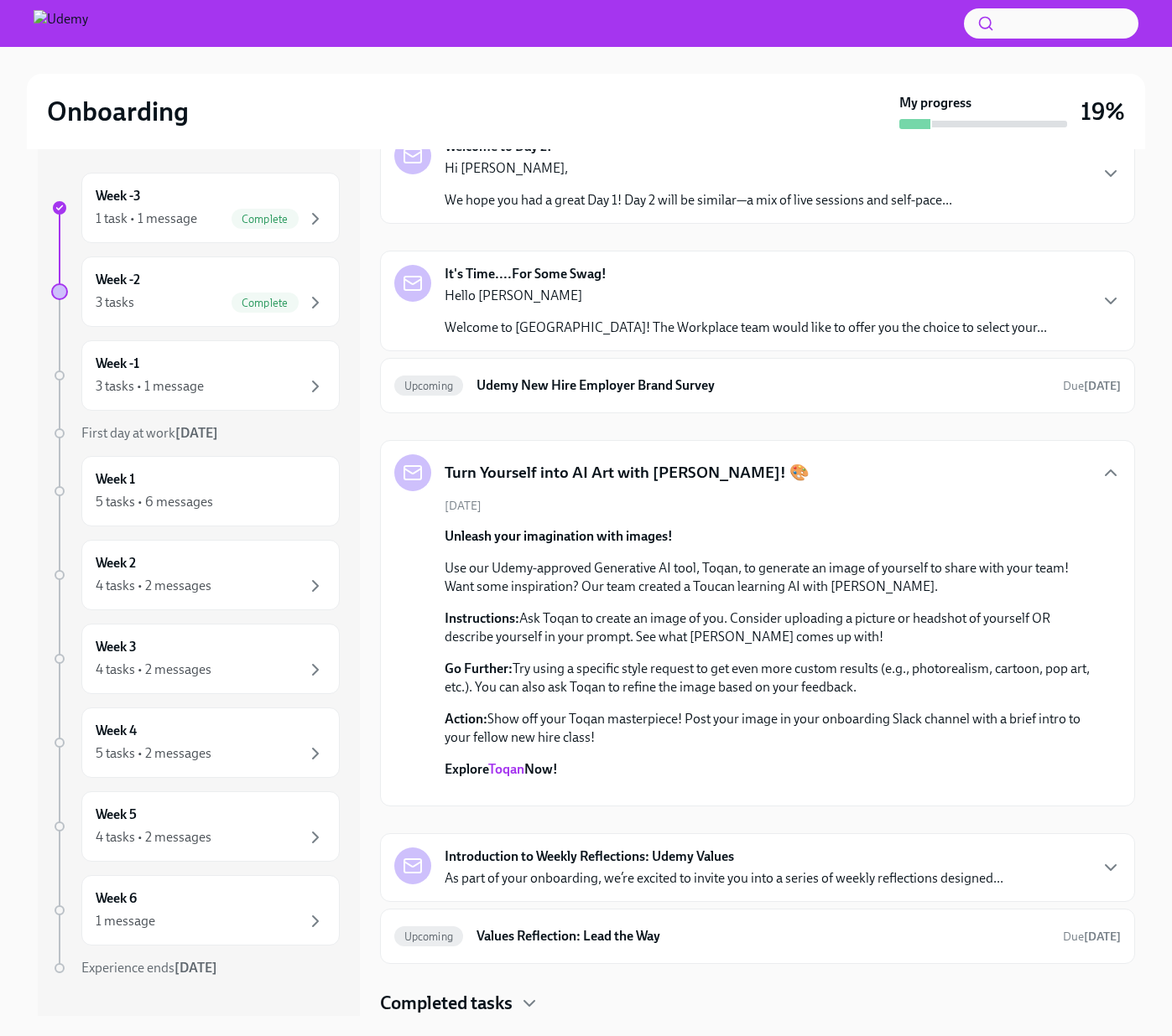
scroll to position [842, 0]
click at [588, 861] on strong "Introduction to Weekly Reflections: Udemy Values" at bounding box center [590, 857] width 289 height 18
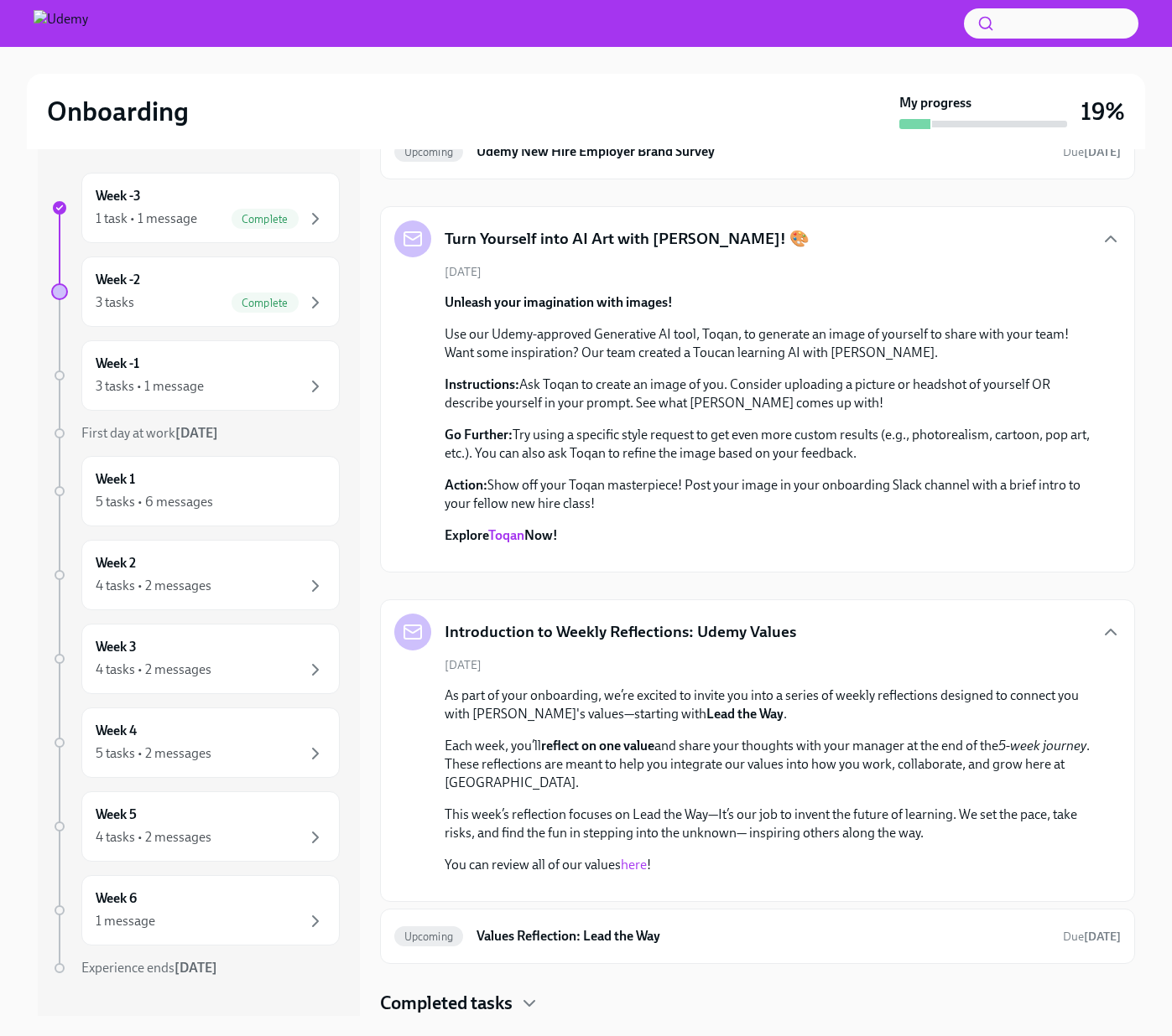
scroll to position [1327, 0]
click at [620, 939] on h6 "Values Reflection: Lead the Way" at bounding box center [762, 937] width 572 height 18
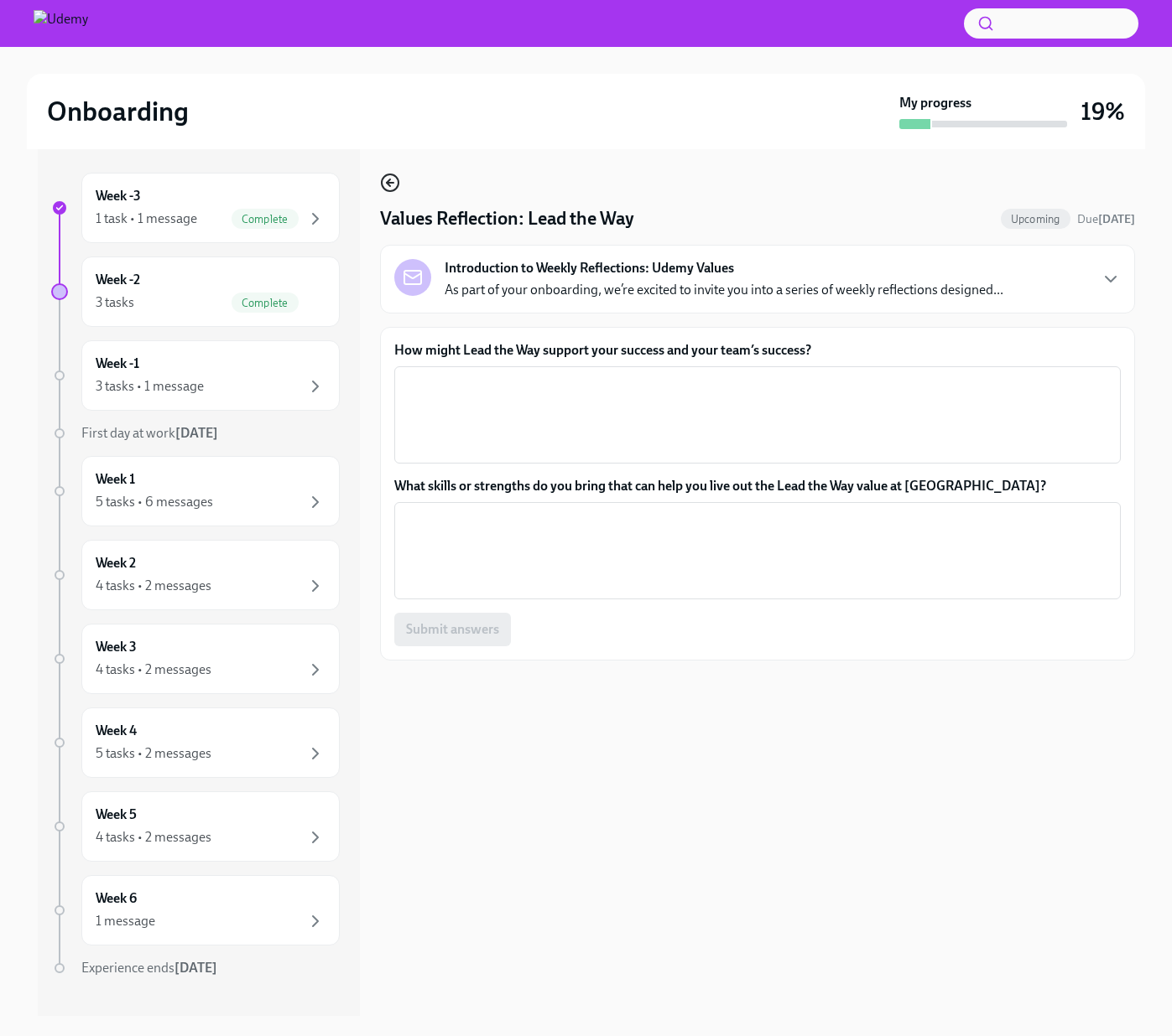
click at [394, 180] on icon "button" at bounding box center [390, 183] width 20 height 20
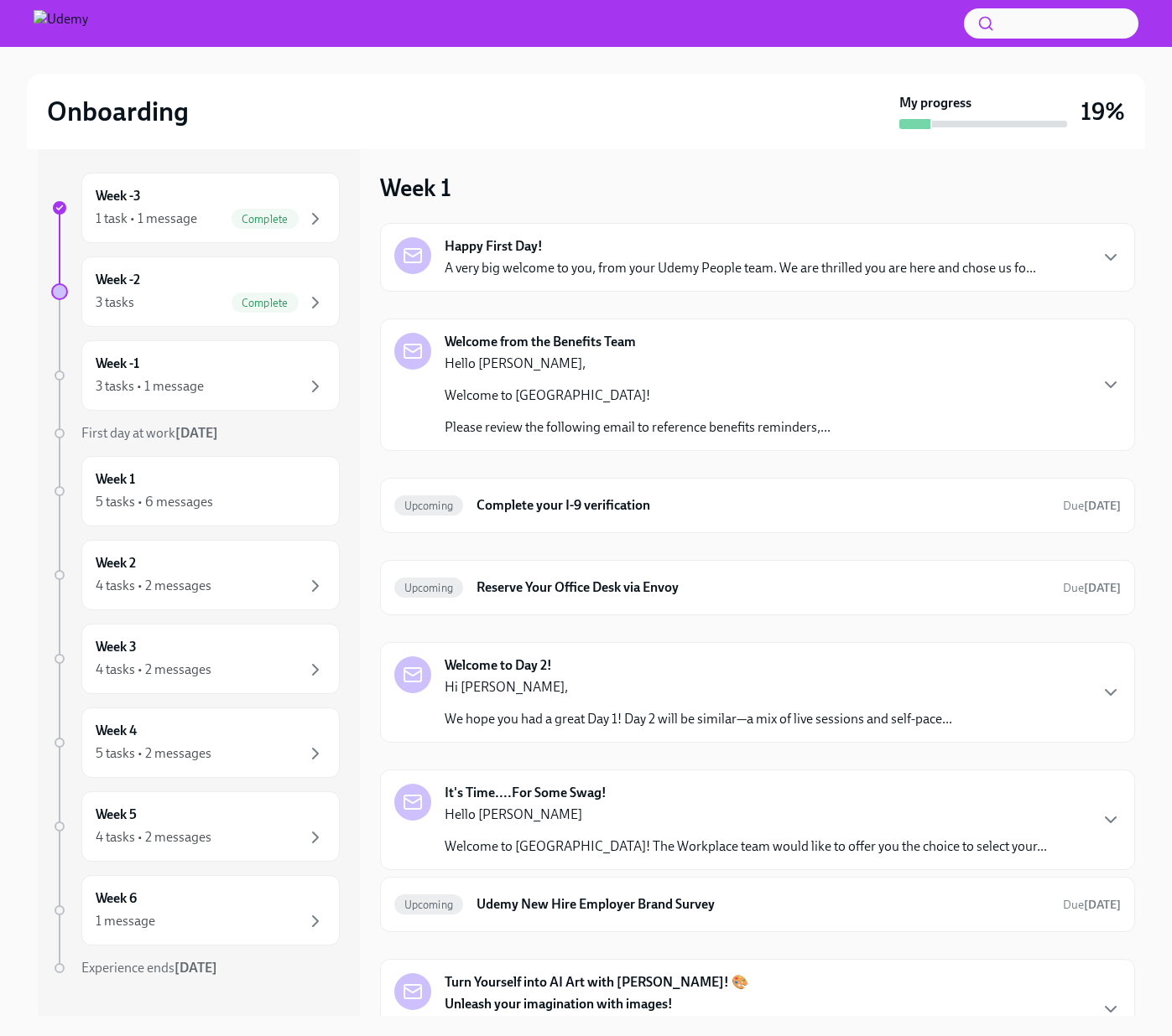
scroll to position [253, 0]
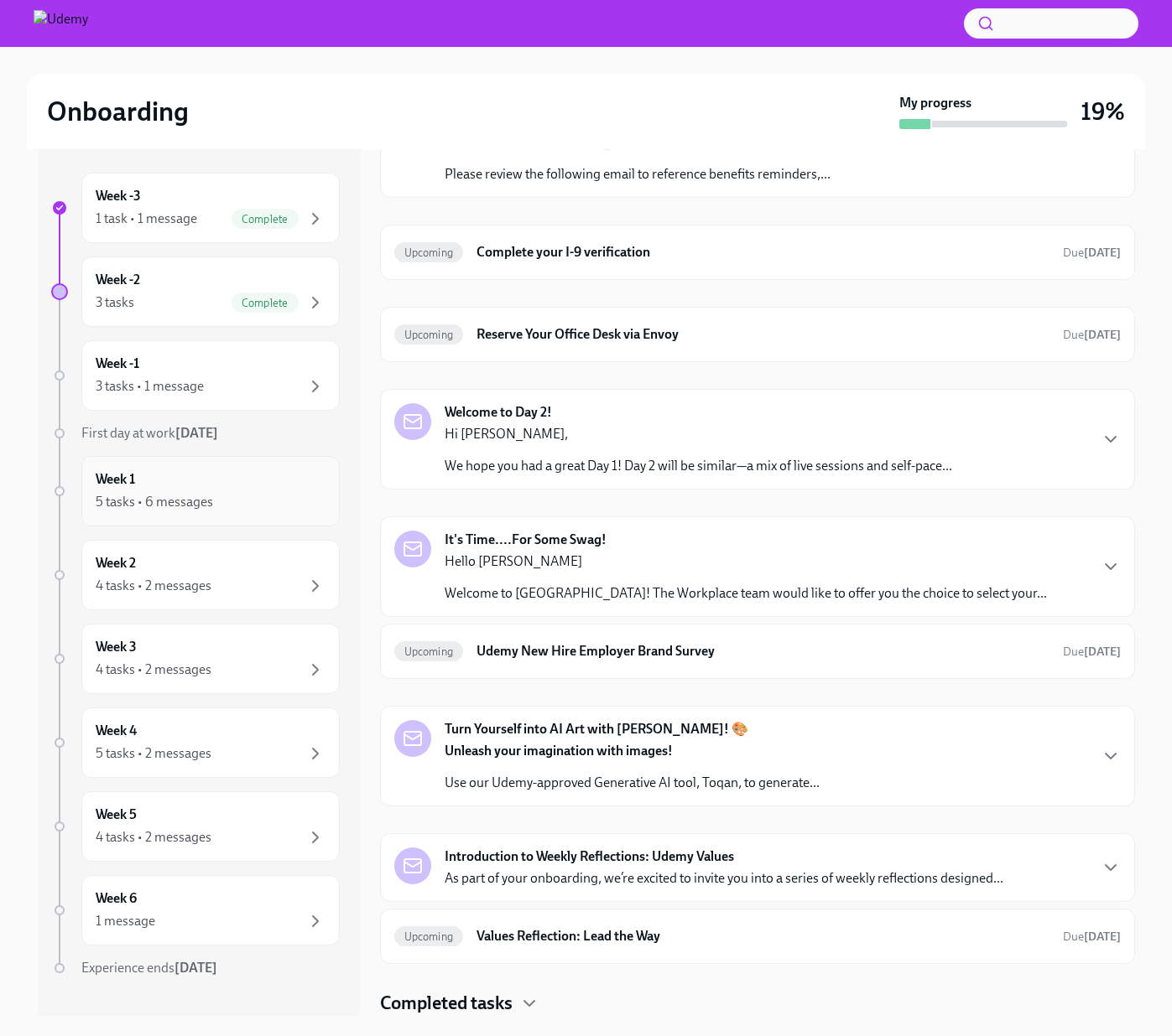
click at [173, 485] on div "Week 1 5 tasks • 6 messages" at bounding box center [211, 491] width 230 height 42
click at [99, 480] on h6 "Week 1" at bounding box center [116, 479] width 40 height 18
click at [150, 503] on div "5 tasks • 6 messages" at bounding box center [155, 502] width 118 height 18
click at [234, 592] on div "4 tasks • 2 messages" at bounding box center [211, 586] width 230 height 20
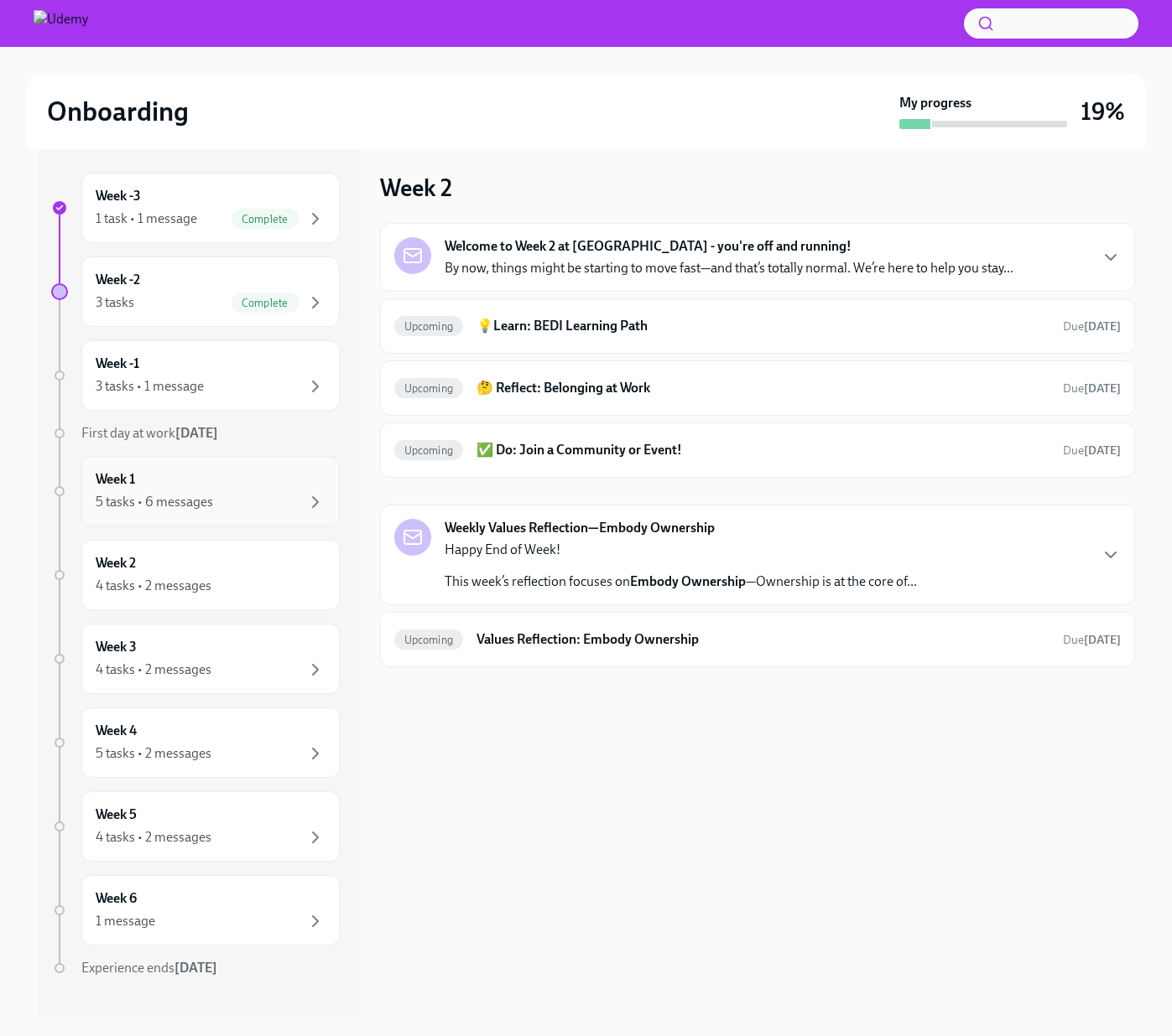
click at [180, 512] on div "5 tasks • 6 messages" at bounding box center [211, 502] width 230 height 20
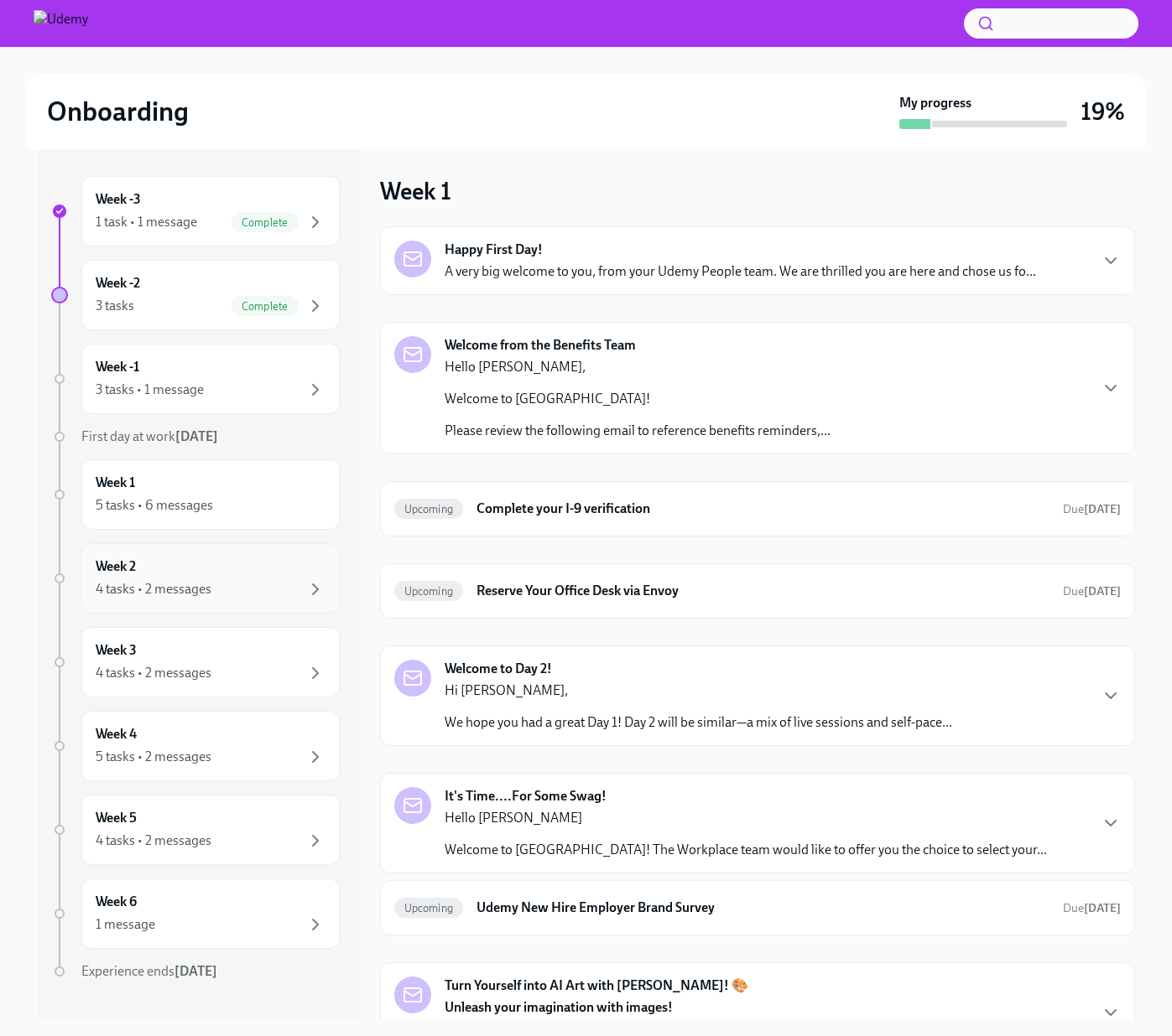
click at [182, 579] on div "Week 2 4 tasks • 2 messages" at bounding box center [211, 579] width 230 height 42
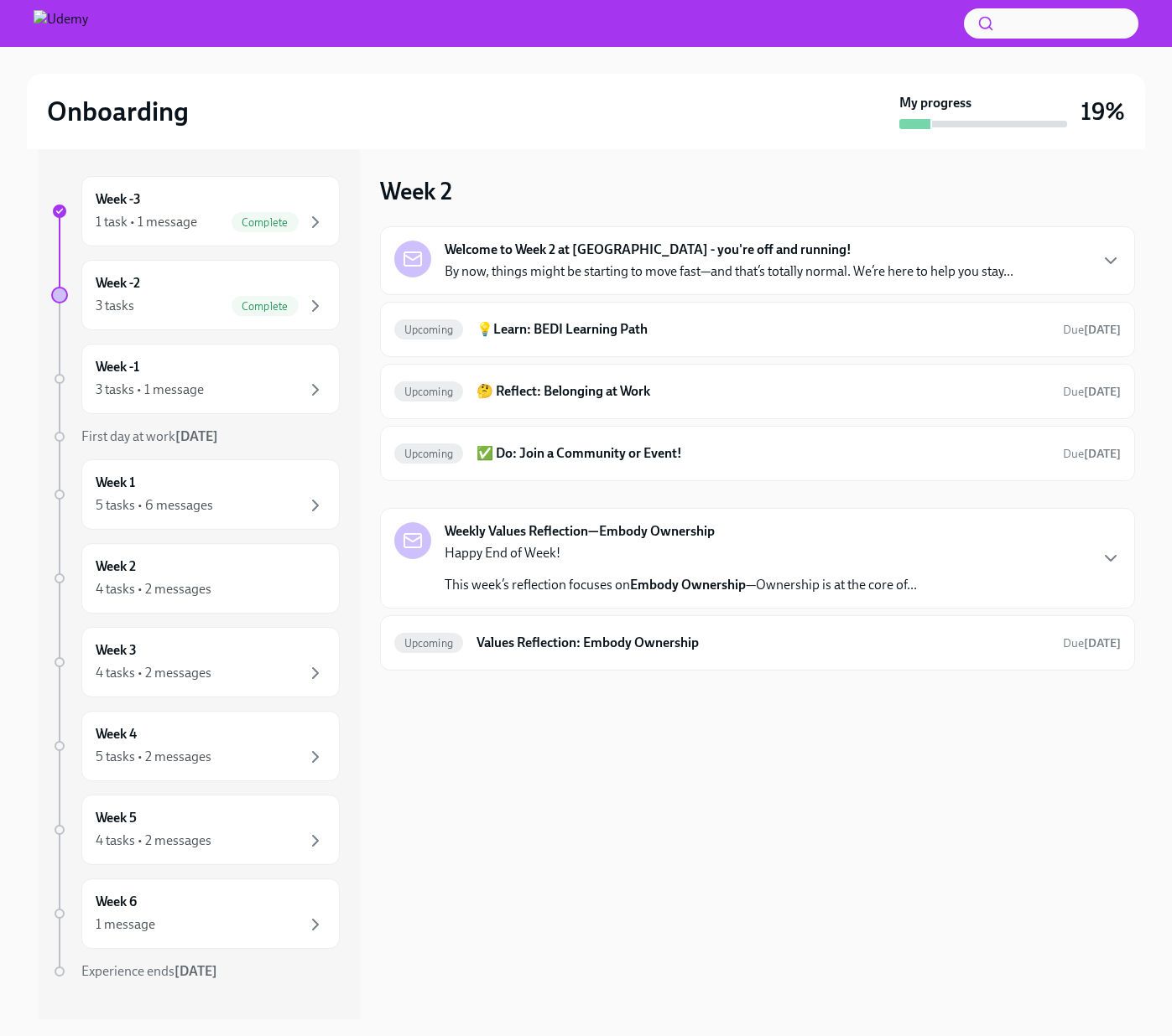
click at [661, 201] on div "Week 2 Welcome to Week 2 at [GEOGRAPHIC_DATA] - you're off and running! By now,…" at bounding box center [757, 423] width 755 height 494
